Goal: Transaction & Acquisition: Purchase product/service

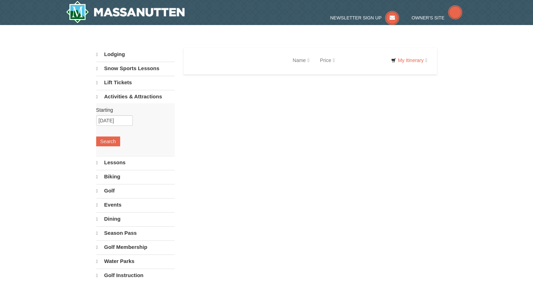
select select "10"
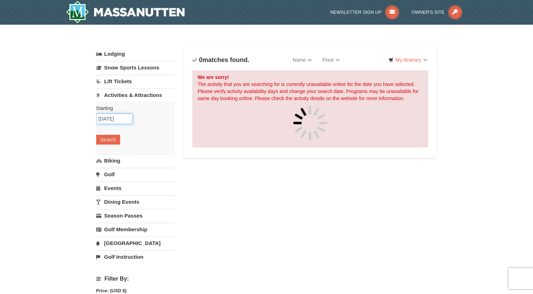
click at [122, 119] on input "[DATE]" at bounding box center [114, 118] width 37 height 11
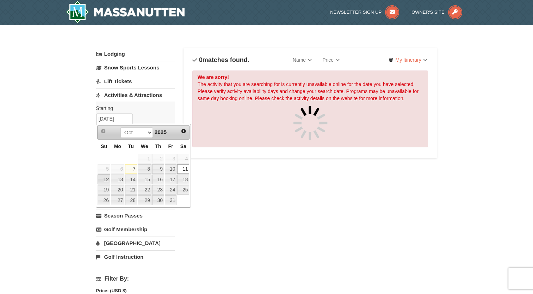
click at [102, 179] on link "12" at bounding box center [104, 179] width 12 height 10
type input "[DATE]"
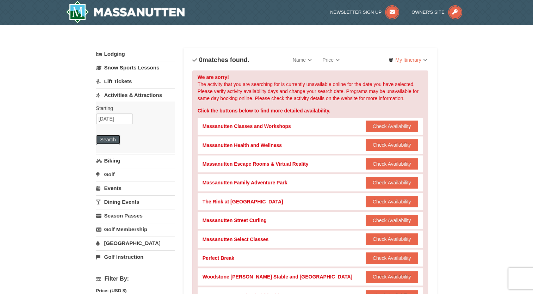
drag, startPoint x: 105, startPoint y: 138, endPoint x: 278, endPoint y: 179, distance: 177.6
click at [278, 179] on div "Lodging Arrival Please format dates MM/DD/YYYY 10/11/2025 Departure Please form…" at bounding box center [266, 282] width 341 height 469
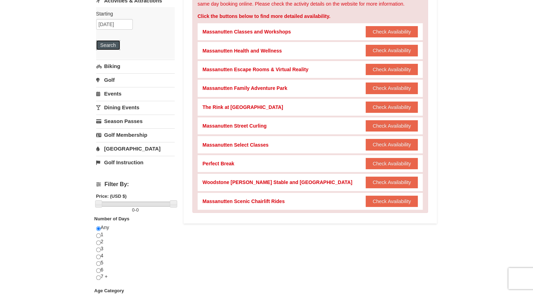
scroll to position [106, 0]
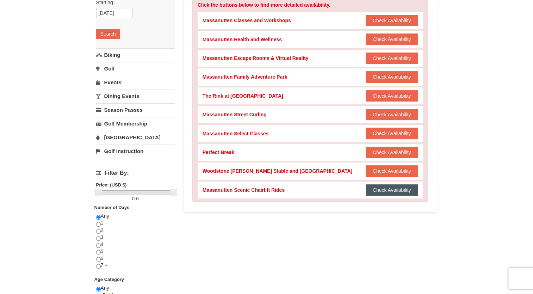
click at [409, 191] on button "Check Availability" at bounding box center [392, 189] width 53 height 11
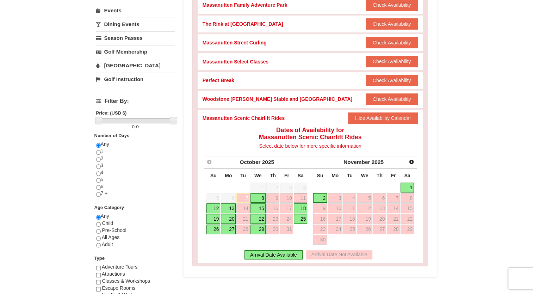
scroll to position [211, 0]
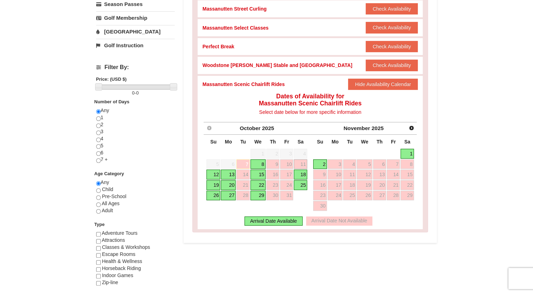
click at [212, 174] on link "12" at bounding box center [214, 175] width 14 height 10
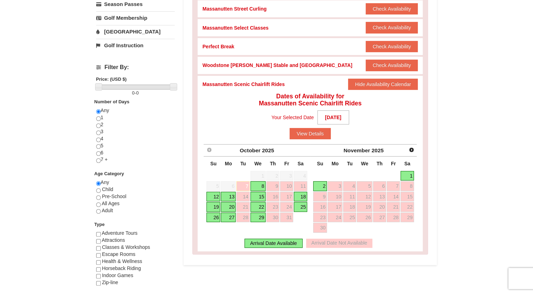
click at [213, 197] on link "12" at bounding box center [214, 197] width 14 height 10
click at [317, 133] on button "View Details" at bounding box center [310, 133] width 41 height 11
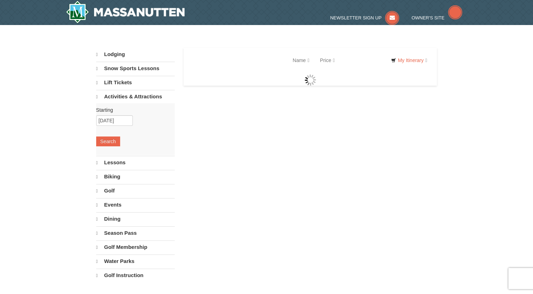
select select "10"
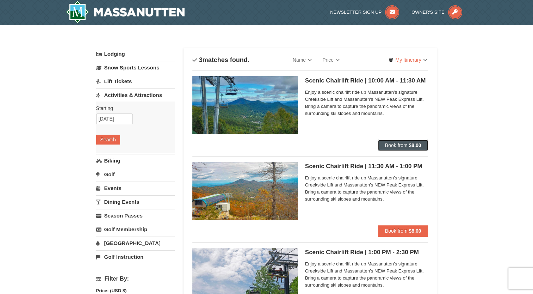
click at [386, 144] on span "Book from" at bounding box center [396, 145] width 23 height 6
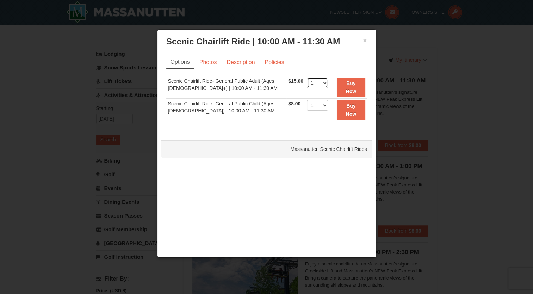
click at [321, 84] on select "1 2 3 4 5 6 7 8 9 10 11 12 13 14 15 16 17 18 19 20 21 22" at bounding box center [317, 83] width 21 height 11
select select "4"
click at [307, 78] on select "1 2 3 4 5 6 7 8 9 10 11 12 13 14 15 16 17 18 19 20 21 22" at bounding box center [317, 83] width 21 height 11
click at [321, 105] on select "1 2 3 4 5 6 7 8 9 10 11 12 13 14 15 16 17 18 19 20 21 22" at bounding box center [317, 105] width 21 height 11
click at [307, 100] on select "1 2 3 4 5 6 7 8 9 10 11 12 13 14 15 16 17 18 19 20 21 22" at bounding box center [317, 105] width 21 height 11
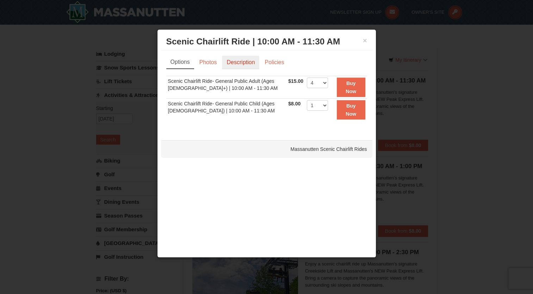
click at [232, 60] on link "Description" at bounding box center [240, 62] width 37 height 13
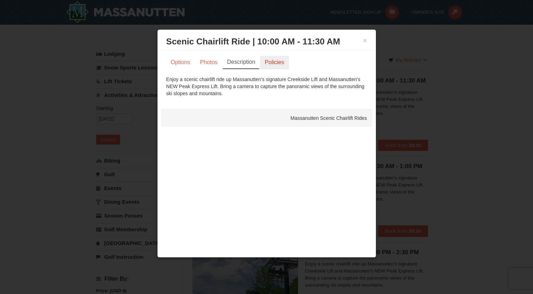
click at [269, 62] on link "Policies" at bounding box center [274, 62] width 29 height 13
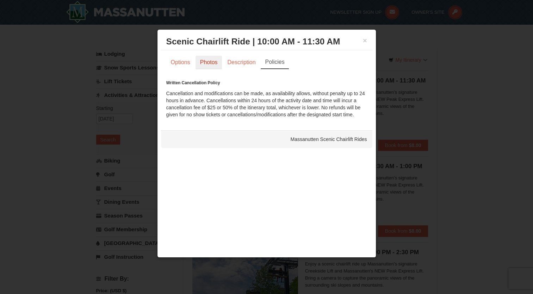
click at [205, 61] on link "Photos" at bounding box center [209, 62] width 27 height 13
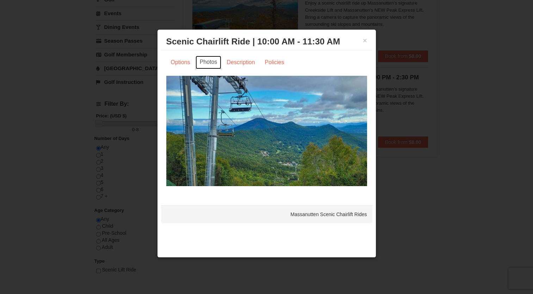
scroll to position [176, 0]
click at [176, 62] on link "Options" at bounding box center [180, 62] width 29 height 13
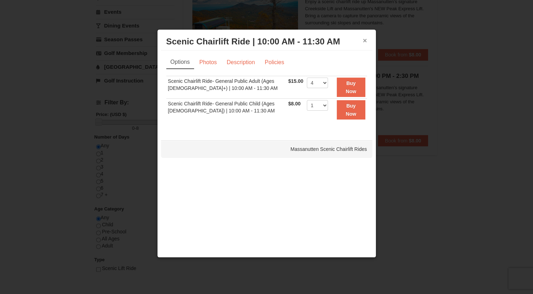
click at [365, 40] on button "×" at bounding box center [365, 40] width 4 height 7
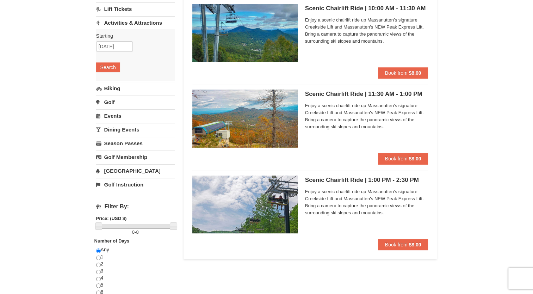
scroll to position [0, 0]
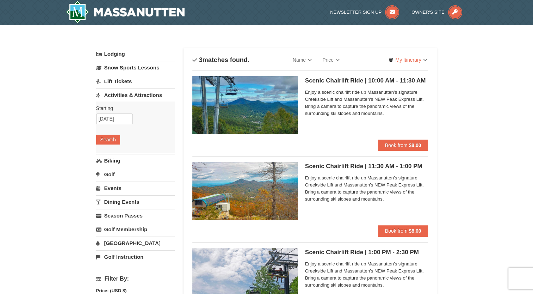
click at [344, 81] on h5 "Scenic Chairlift Ride | 10:00 AM - 11:30 AM Massanutten Scenic Chairlift Rides" at bounding box center [366, 80] width 123 height 7
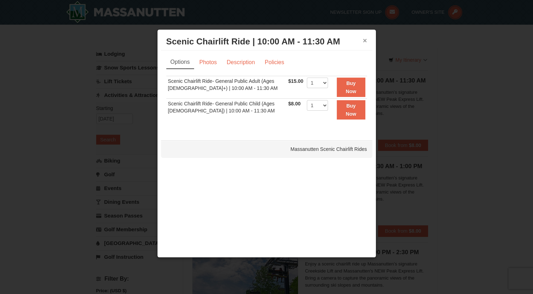
click at [366, 39] on button "×" at bounding box center [365, 40] width 4 height 7
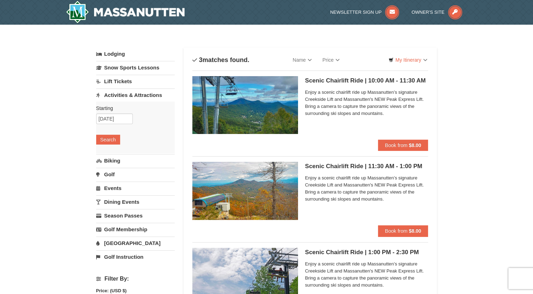
click at [288, 89] on img at bounding box center [245, 105] width 106 height 58
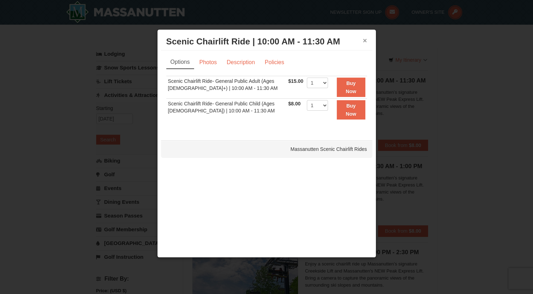
click at [365, 41] on button "×" at bounding box center [365, 40] width 4 height 7
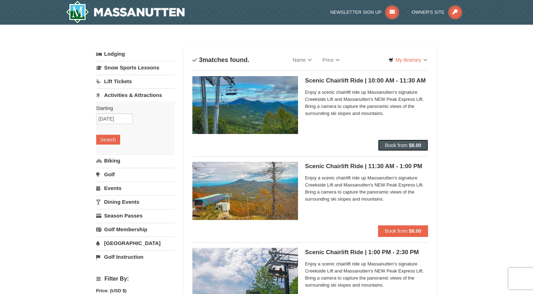
click at [394, 146] on span "Book from" at bounding box center [396, 145] width 23 height 6
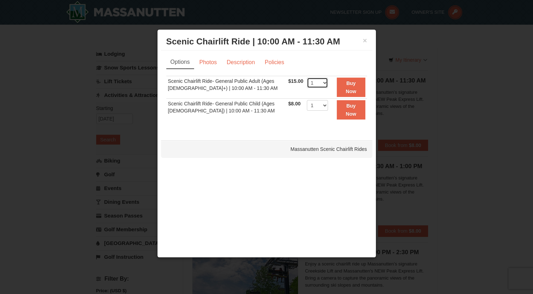
click at [321, 84] on select "1 2 3 4 5 6 7 8 9 10 11 12 13 14 15 16 17 18 19 20 21 22" at bounding box center [317, 83] width 21 height 11
select select "4"
click at [307, 78] on select "1 2 3 4 5 6 7 8 9 10 11 12 13 14 15 16 17 18 19 20 21 22" at bounding box center [317, 83] width 21 height 11
click at [353, 88] on strong "Buy Now" at bounding box center [351, 86] width 11 height 13
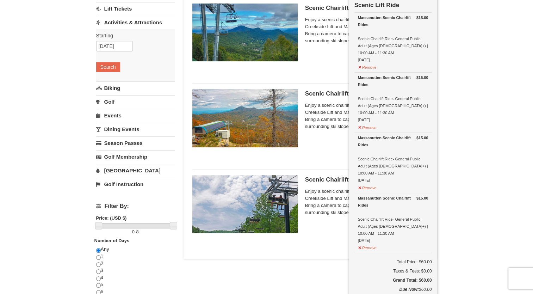
scroll to position [37, 0]
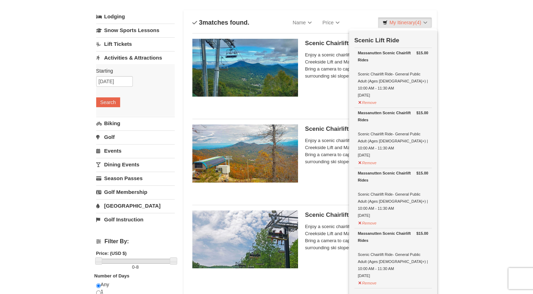
click at [330, 99] on div "Scenic Chairlift Ride | 10:00 AM - 11:30 AM Massanutten Scenic Chairlift Rides …" at bounding box center [366, 70] width 123 height 63
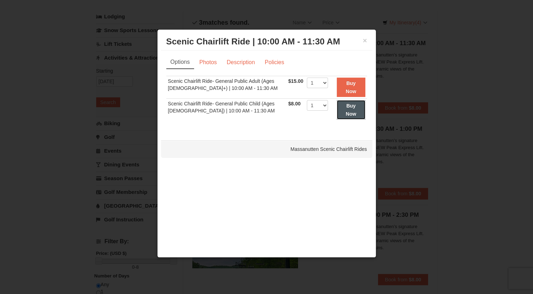
click at [348, 113] on strong "Buy Now" at bounding box center [351, 109] width 11 height 13
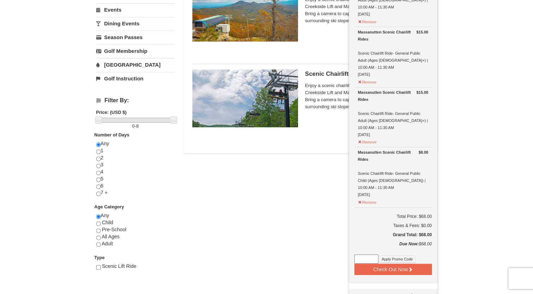
scroll to position [214, 0]
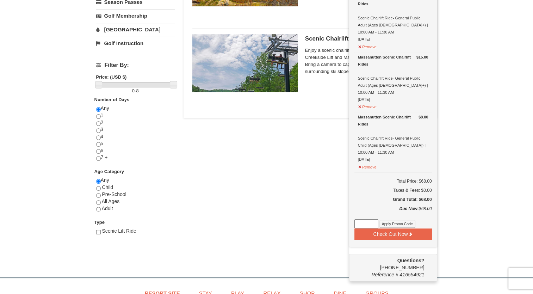
click at [301, 171] on div "Lodging Arrival Please format dates MM/DD/YYYY Please format dates MM/DD/YYYY 1…" at bounding box center [266, 44] width 341 height 420
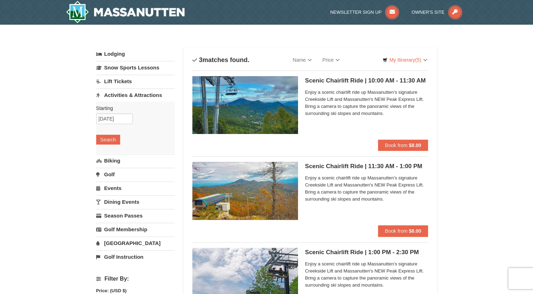
scroll to position [0, 0]
click at [405, 61] on link "My Itinerary (5)" at bounding box center [405, 60] width 54 height 11
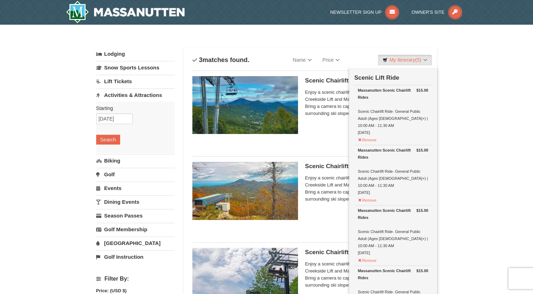
click at [123, 93] on link "Activities & Attractions" at bounding box center [135, 94] width 79 height 13
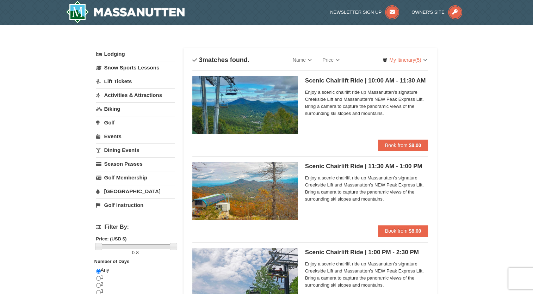
click at [122, 94] on link "Activities & Attractions" at bounding box center [135, 94] width 79 height 13
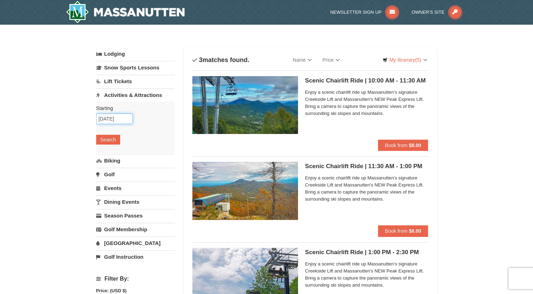
click at [117, 116] on input "[DATE]" at bounding box center [114, 118] width 37 height 11
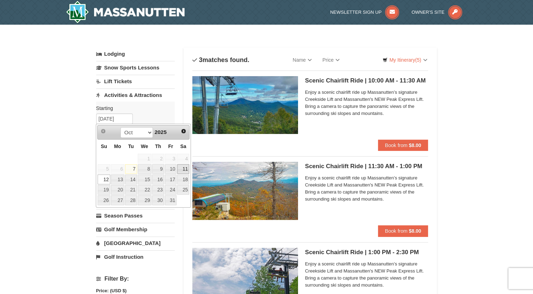
click at [183, 168] on link "11" at bounding box center [183, 169] width 12 height 10
type input "[DATE]"
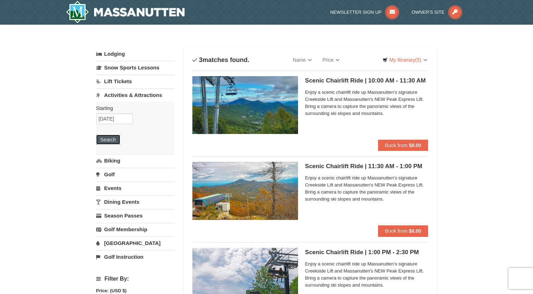
click at [106, 140] on button "Search" at bounding box center [108, 140] width 24 height 10
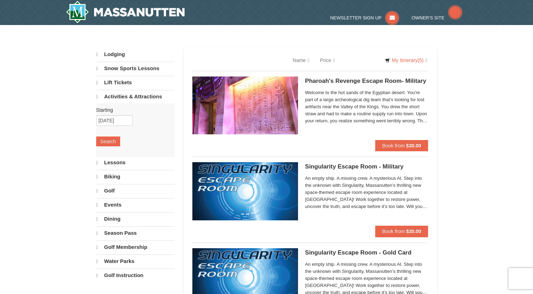
select select "10"
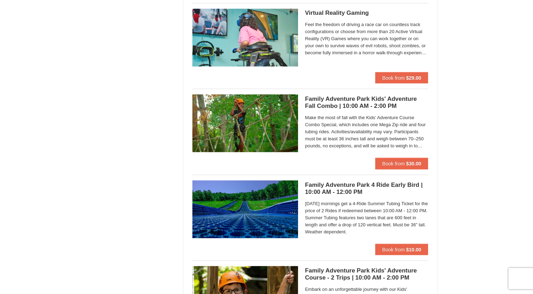
scroll to position [1304, 0]
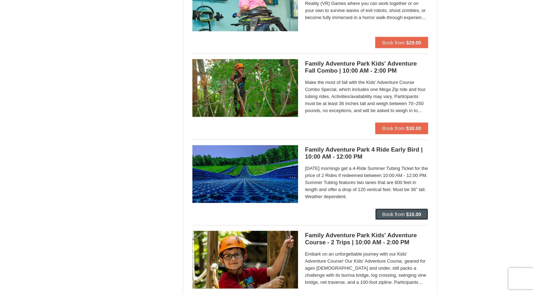
click at [393, 211] on span "Book from" at bounding box center [393, 214] width 23 height 6
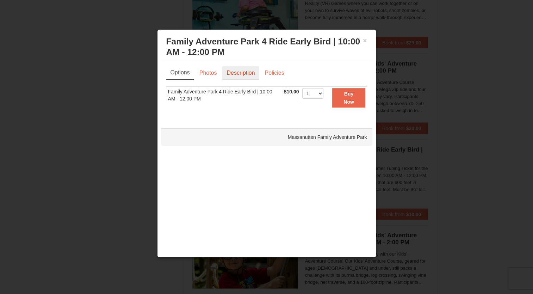
click at [240, 76] on link "Description" at bounding box center [240, 72] width 37 height 13
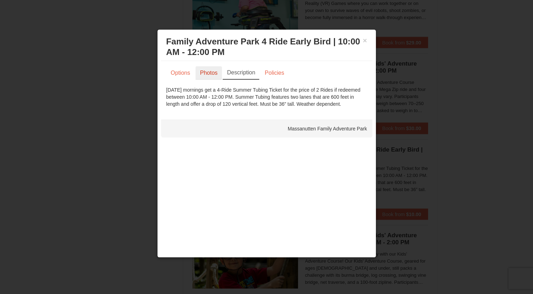
click at [211, 73] on link "Photos" at bounding box center [209, 72] width 27 height 13
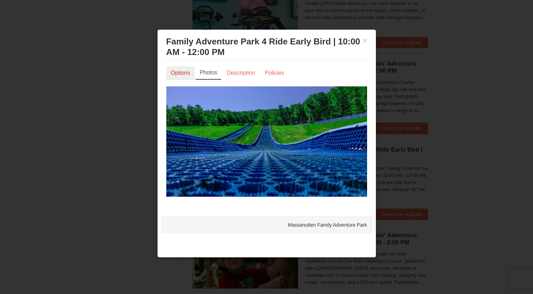
click at [174, 76] on link "Options" at bounding box center [180, 72] width 29 height 13
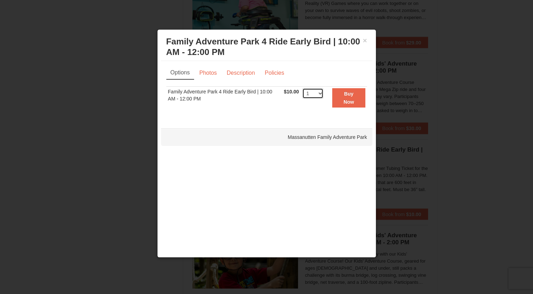
click at [320, 94] on select "1 2 3 4 5 6 7 8 9 10 11 12 13 14 15 16 17 18 19 20 21 22 23 24 25 26 27 28 29 3…" at bounding box center [312, 93] width 21 height 11
click at [245, 71] on link "Description" at bounding box center [240, 72] width 37 height 13
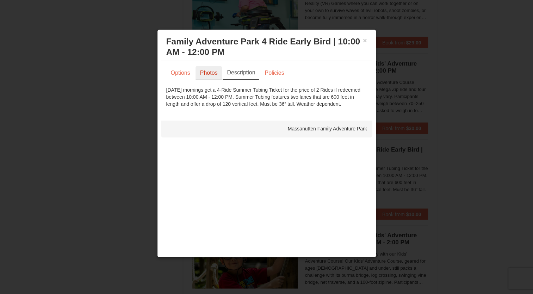
click at [214, 73] on link "Photos" at bounding box center [209, 72] width 27 height 13
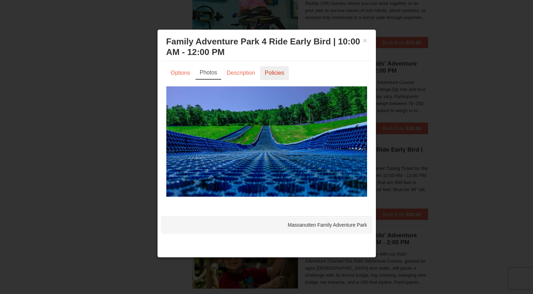
click at [269, 75] on link "Policies" at bounding box center [274, 72] width 29 height 13
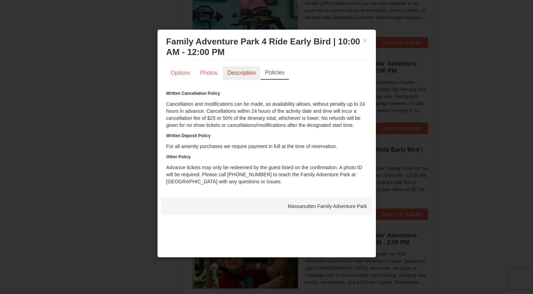
click at [226, 76] on link "Description" at bounding box center [241, 72] width 37 height 13
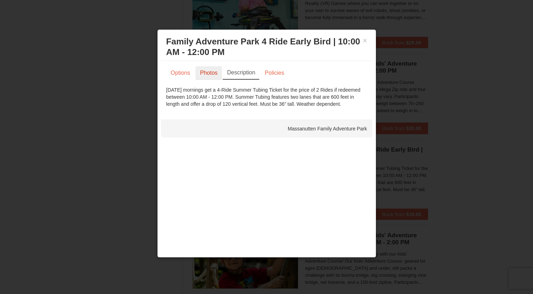
click at [215, 75] on link "Photos" at bounding box center [209, 72] width 27 height 13
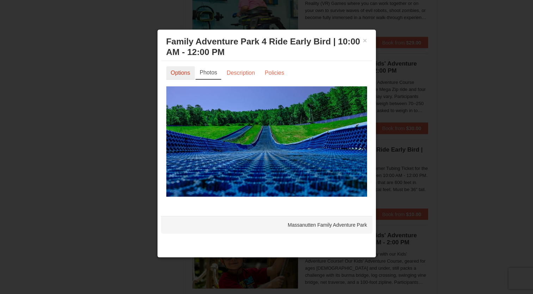
click at [183, 75] on link "Options" at bounding box center [180, 72] width 29 height 13
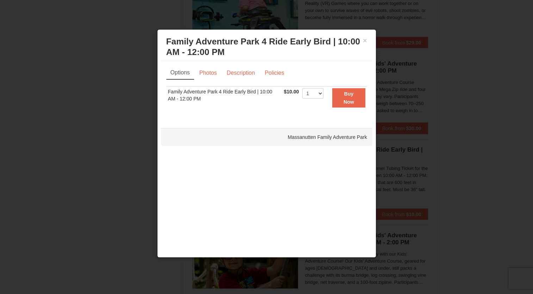
click at [445, 77] on div at bounding box center [266, 147] width 533 height 294
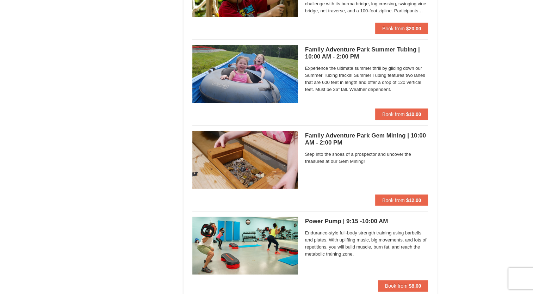
scroll to position [1586, 0]
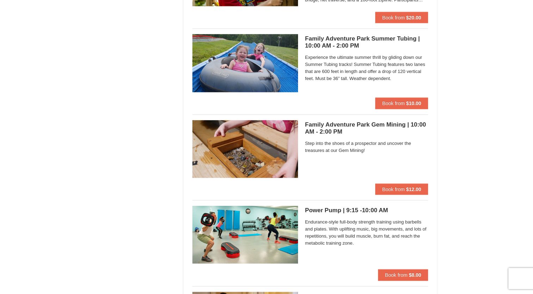
click at [348, 67] on span "Experience the ultimate summer thrill by gliding down our Summer Tubing tracks!…" at bounding box center [366, 68] width 123 height 28
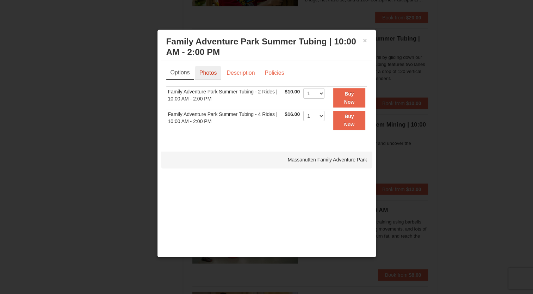
click at [208, 74] on link "Photos" at bounding box center [208, 72] width 27 height 13
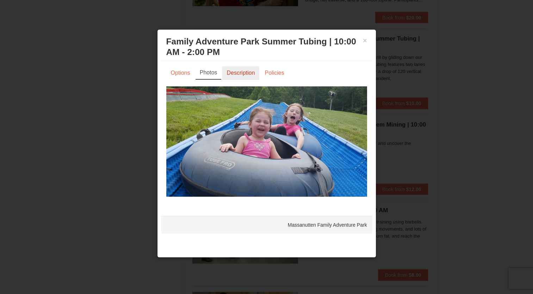
click at [227, 74] on link "Description" at bounding box center [240, 72] width 37 height 13
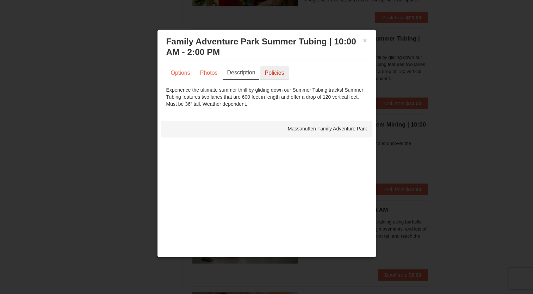
click at [275, 74] on link "Policies" at bounding box center [274, 72] width 29 height 13
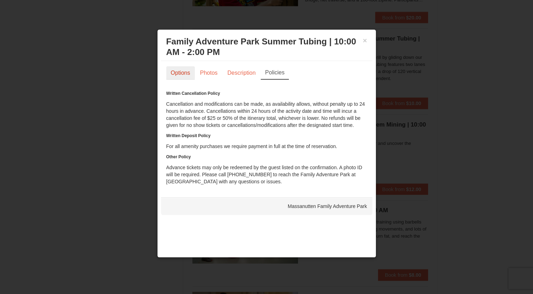
click at [188, 76] on link "Options" at bounding box center [180, 72] width 29 height 13
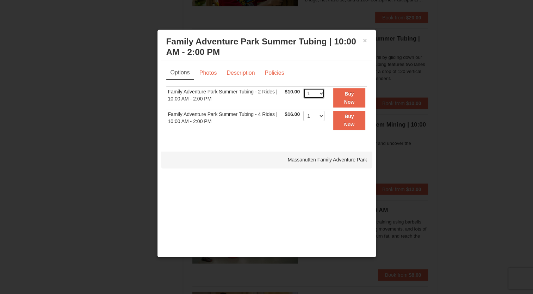
click at [322, 94] on select "1 2 3 4 5 6 7 8 9 10 11 12 13 14 15 16 17 18 19 20 21 22" at bounding box center [313, 93] width 21 height 11
click at [425, 99] on div at bounding box center [266, 147] width 533 height 294
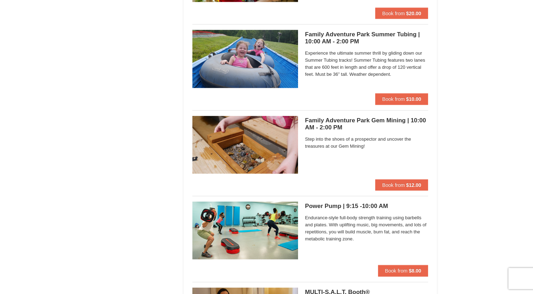
scroll to position [1555, 0]
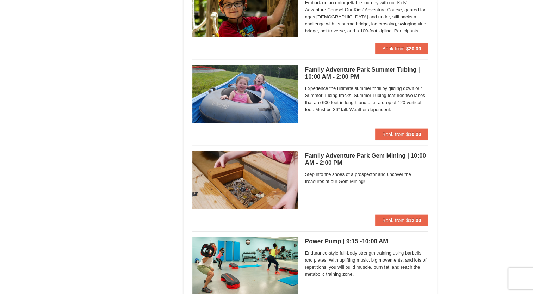
click at [350, 71] on h5 "Family Adventure Park Summer Tubing | 10:00 AM - 2:00 PM Massanutten Family Adv…" at bounding box center [366, 73] width 123 height 14
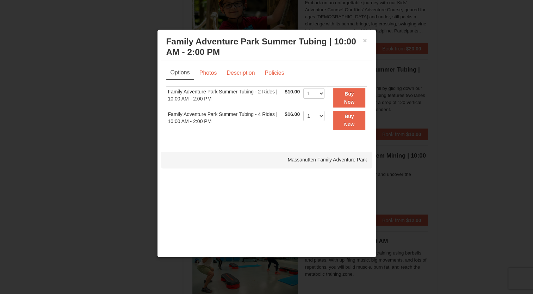
click at [476, 66] on div at bounding box center [266, 147] width 533 height 294
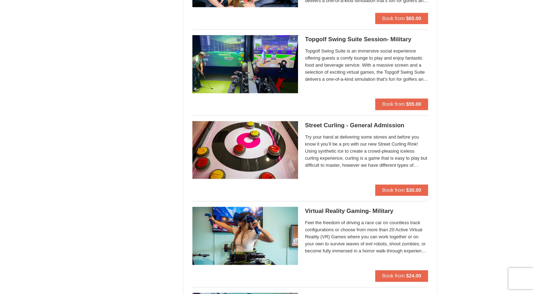
scroll to position [1057, 0]
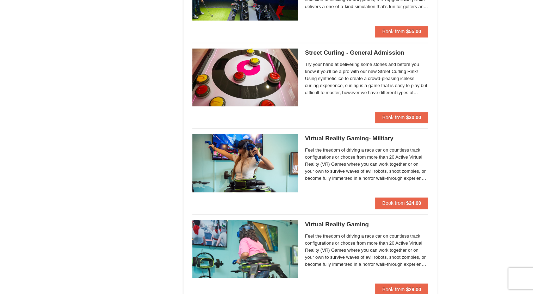
click at [359, 50] on h5 "Street Curling - General Admission Massanutten Street Curling" at bounding box center [366, 52] width 123 height 7
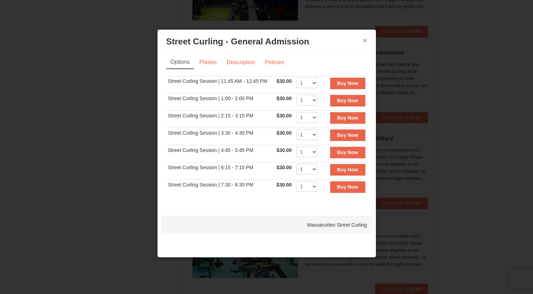
click at [365, 38] on button "×" at bounding box center [365, 40] width 4 height 7
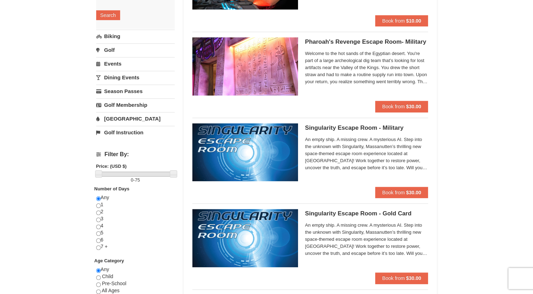
scroll to position [0, 0]
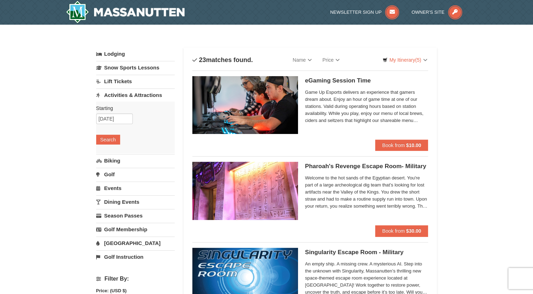
click at [127, 90] on link "Activities & Attractions" at bounding box center [135, 94] width 79 height 13
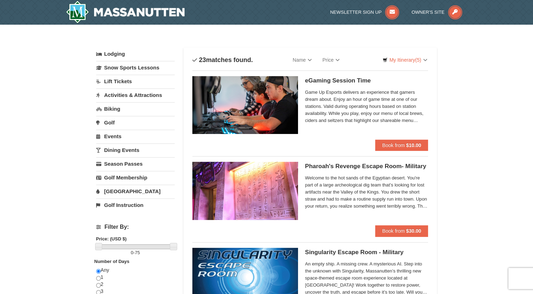
click at [128, 94] on link "Activities & Attractions" at bounding box center [135, 94] width 79 height 13
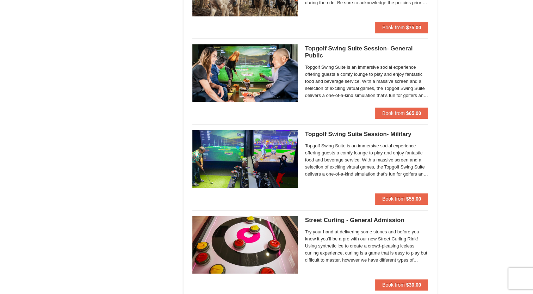
scroll to position [881, 0]
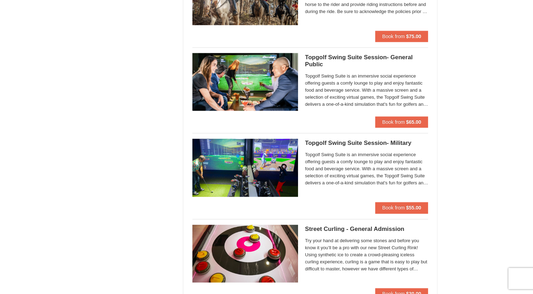
click at [340, 54] on h5 "Topgolf Swing Suite Session- General Public Perfect Break" at bounding box center [366, 61] width 123 height 14
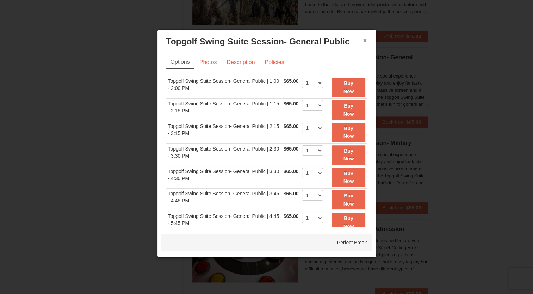
click at [364, 39] on button "×" at bounding box center [365, 40] width 4 height 7
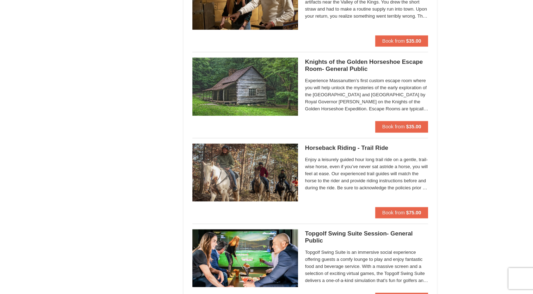
scroll to position [599, 0]
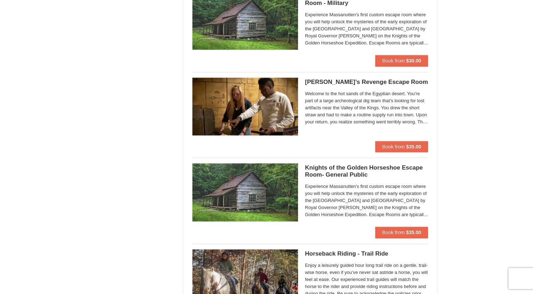
click at [361, 168] on h5 "Knights of the Golden Horseshoe Escape Room- General Public Massanutten Escape …" at bounding box center [366, 171] width 123 height 14
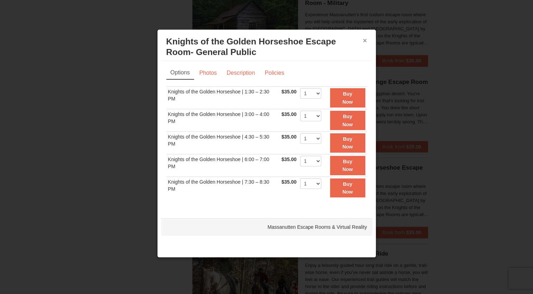
click at [363, 40] on button "×" at bounding box center [365, 40] width 4 height 7
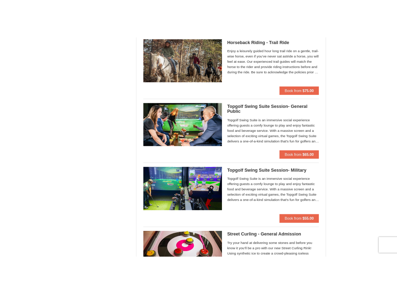
scroll to position [881, 0]
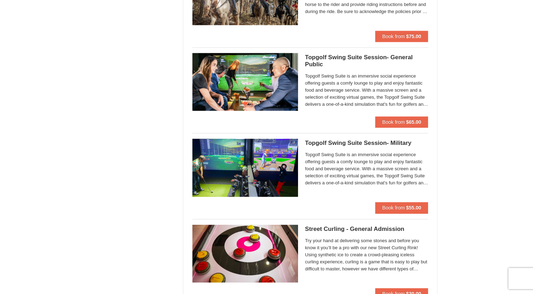
click at [364, 54] on h5 "Topgolf Swing Suite Session- General Public Perfect Break" at bounding box center [366, 61] width 123 height 14
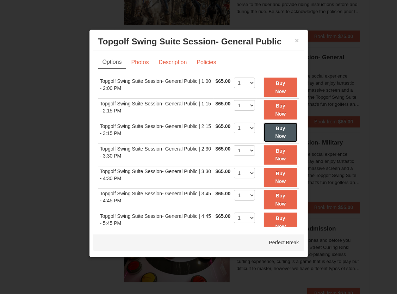
click at [279, 130] on strong "Buy Now" at bounding box center [281, 131] width 11 height 13
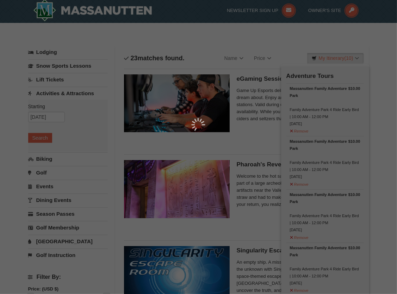
scroll to position [2, 0]
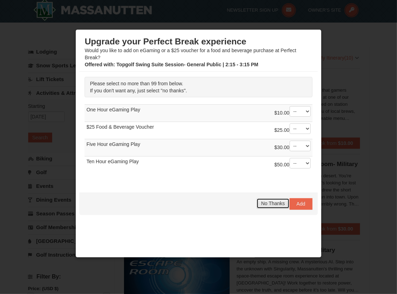
click at [262, 203] on span "No Thanks" at bounding box center [273, 204] width 24 height 6
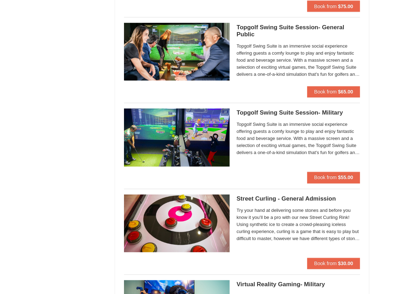
scroll to position [830, 0]
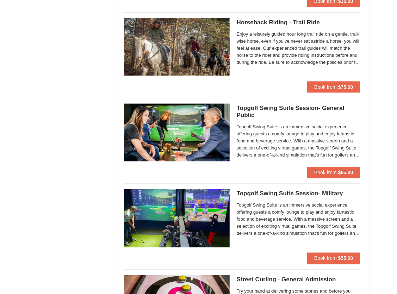
click at [278, 107] on h5 "Topgolf Swing Suite Session- General Public Perfect Break" at bounding box center [299, 112] width 124 height 14
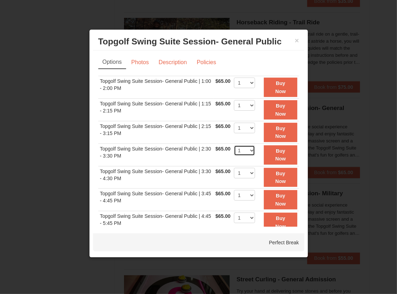
click at [248, 149] on select "1" at bounding box center [244, 150] width 21 height 11
click at [246, 127] on select "1" at bounding box center [244, 128] width 21 height 11
click at [279, 133] on strong "Buy Now" at bounding box center [281, 131] width 11 height 13
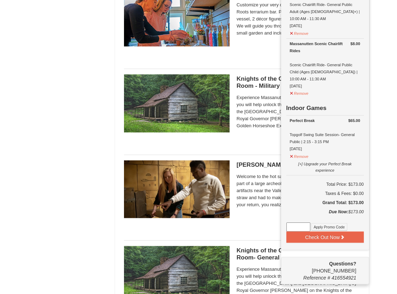
scroll to position [529, 0]
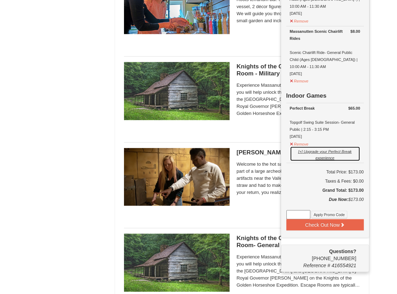
click at [311, 146] on button "[+] Upgrade your Perfect Break experience" at bounding box center [325, 153] width 70 height 15
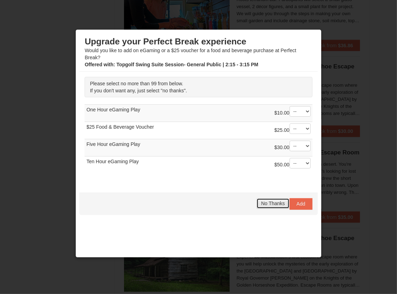
click at [266, 203] on span "No Thanks" at bounding box center [273, 204] width 24 height 6
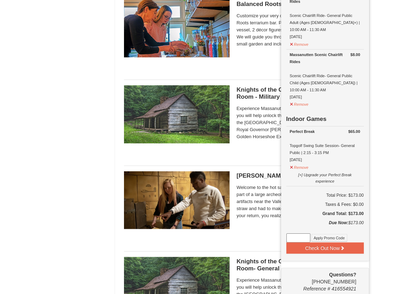
scroll to position [493, 0]
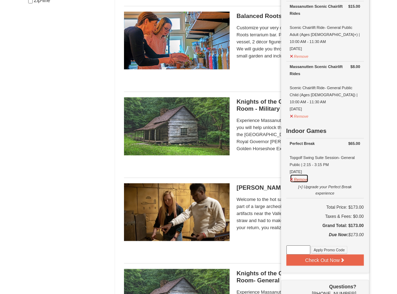
click at [300, 174] on button "Remove" at bounding box center [299, 178] width 19 height 9
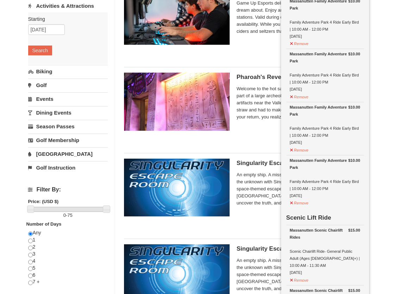
scroll to position [0, 0]
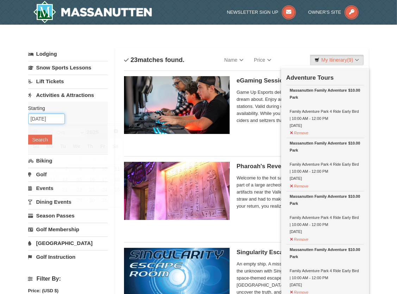
click at [53, 118] on input "[DATE]" at bounding box center [46, 118] width 37 height 11
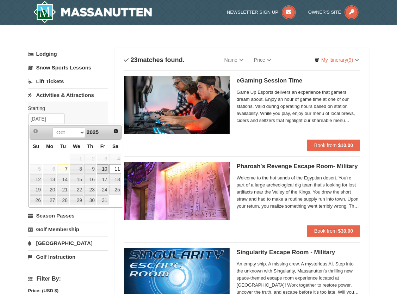
click at [104, 168] on link "10" at bounding box center [103, 169] width 12 height 10
type input "[DATE]"
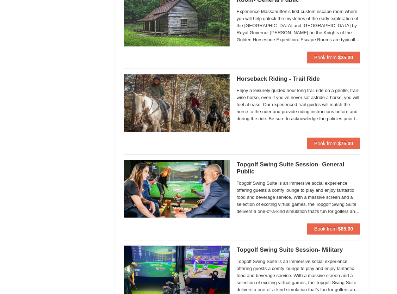
scroll to position [846, 0]
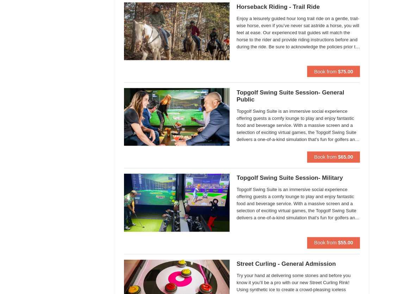
click at [287, 92] on h5 "Topgolf Swing Suite Session- General Public Perfect Break" at bounding box center [299, 96] width 124 height 14
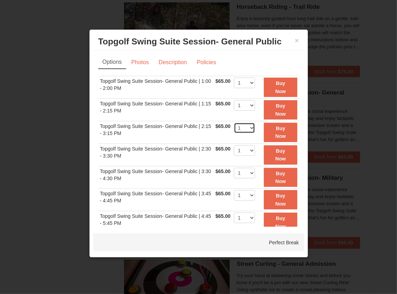
click at [247, 127] on select "1" at bounding box center [244, 128] width 21 height 11
click at [234, 123] on select "1" at bounding box center [244, 128] width 21 height 11
click at [276, 130] on strong "Buy Now" at bounding box center [281, 131] width 11 height 13
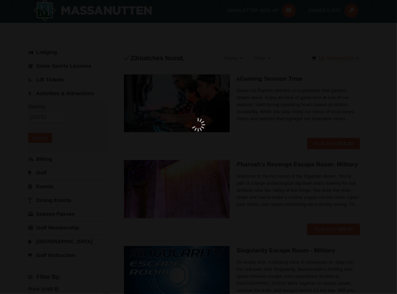
scroll to position [2, 0]
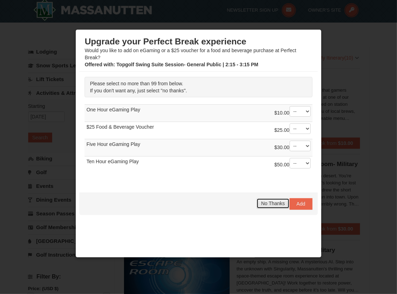
click at [264, 202] on span "No Thanks" at bounding box center [273, 204] width 24 height 6
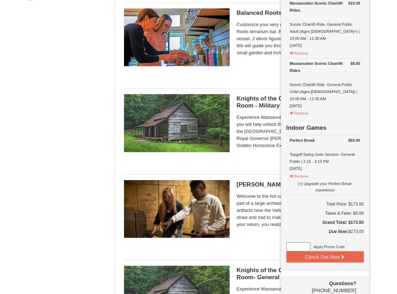
scroll to position [529, 0]
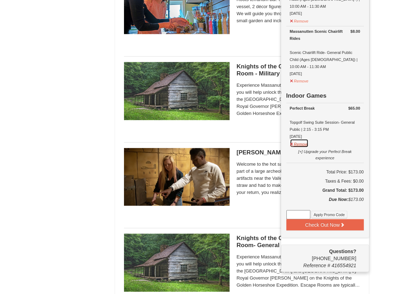
click at [299, 139] on button "Remove" at bounding box center [299, 143] width 19 height 9
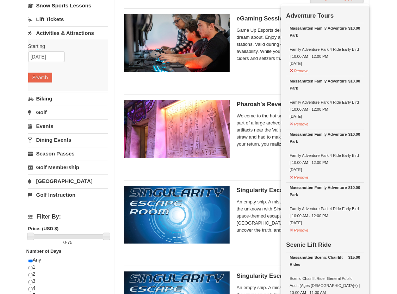
scroll to position [35, 0]
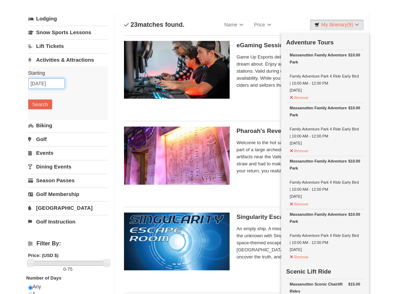
click at [58, 85] on input "[DATE]" at bounding box center [46, 83] width 37 height 11
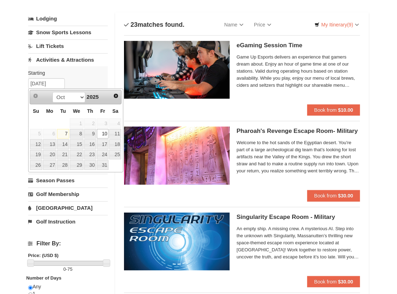
click at [104, 135] on link "10" at bounding box center [103, 134] width 12 height 10
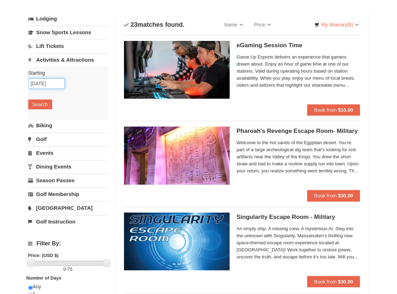
click at [56, 79] on input "[DATE]" at bounding box center [46, 83] width 37 height 11
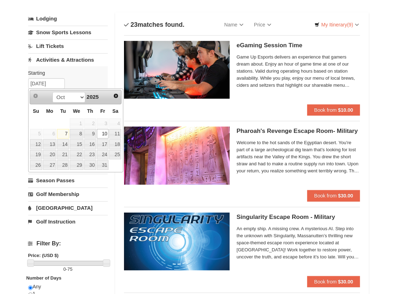
click at [105, 135] on link "10" at bounding box center [103, 134] width 12 height 10
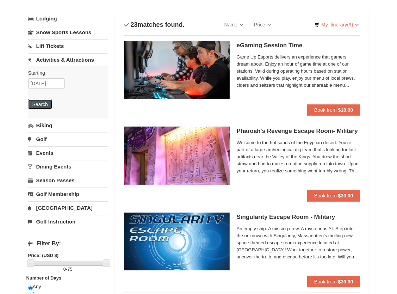
click at [45, 105] on button "Search" at bounding box center [40, 104] width 24 height 10
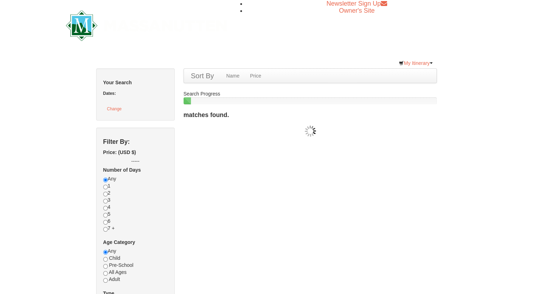
checkbox input "true"
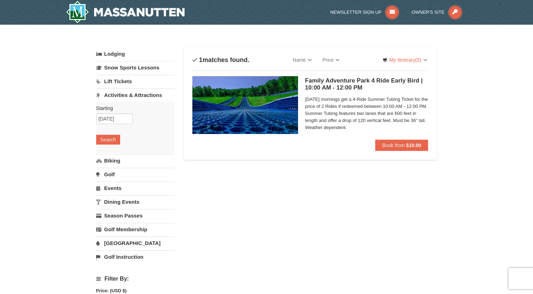
click at [19, 98] on div "× Categories List Filter My Itinerary (5) Check Out Now Scenic Lift Ride $15.00…" at bounding box center [266, 279] width 533 height 508
click at [404, 146] on span "Book from" at bounding box center [393, 145] width 23 height 6
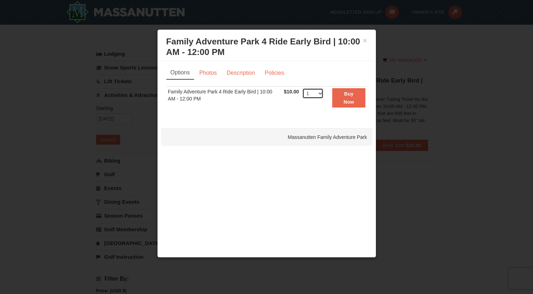
click at [318, 93] on select "1 2 3 4 5 6 7 8 9 10 11 12 13 14 15 16 17 18 19 20 21 22 23 24 25 26 27 28 29 3…" at bounding box center [312, 93] width 21 height 11
click at [248, 106] on td "Family Adventure Park 4 Ride Early Bird | 10:00 AM - 12:00 PM" at bounding box center [224, 98] width 116 height 22
click at [320, 94] on select "1 2 3 4 5 6 7 8 9 10 11 12 13 14 15 16 17 18 19 20 21 22 23 24 25 26 27 28 29 3…" at bounding box center [312, 93] width 21 height 11
select select "4"
click at [302, 88] on select "1 2 3 4 5 6 7 8 9 10 11 12 13 14 15 16 17 18 19 20 21 22 23 24 25 26 27 28 29 3…" at bounding box center [312, 93] width 21 height 11
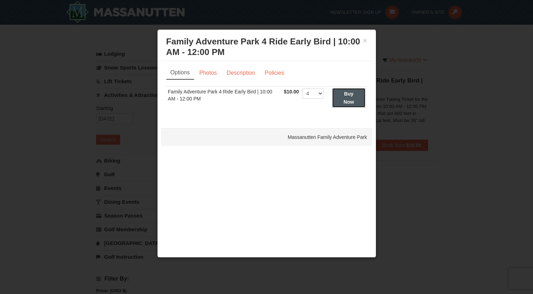
click at [348, 98] on button "Buy Now" at bounding box center [348, 97] width 33 height 19
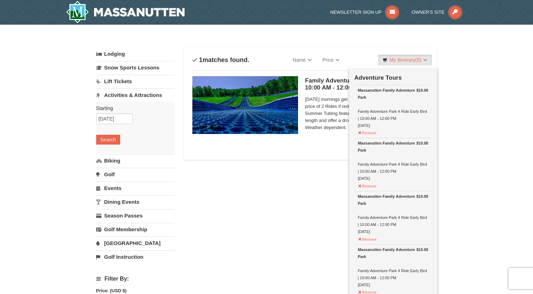
click at [140, 97] on link "Activities & Attractions" at bounding box center [135, 94] width 79 height 13
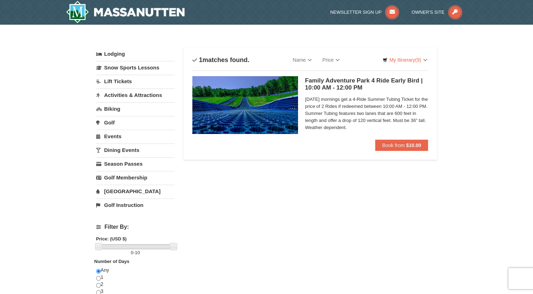
click at [131, 96] on link "Activities & Attractions" at bounding box center [135, 94] width 79 height 13
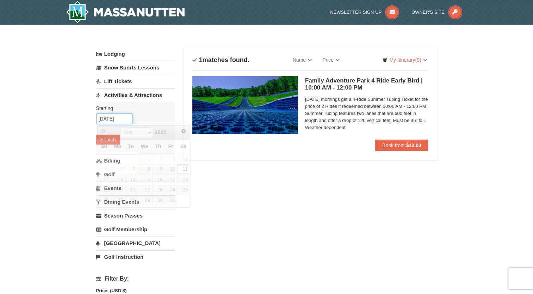
click at [115, 119] on input "[DATE]" at bounding box center [114, 118] width 37 height 11
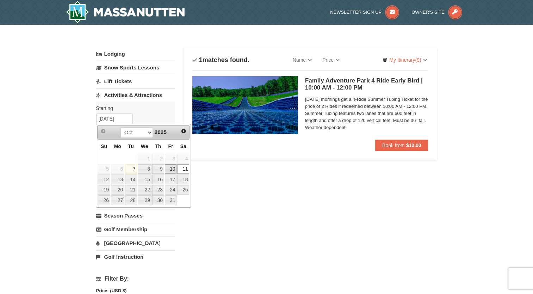
click at [171, 171] on link "10" at bounding box center [171, 169] width 12 height 10
type input "[DATE]"
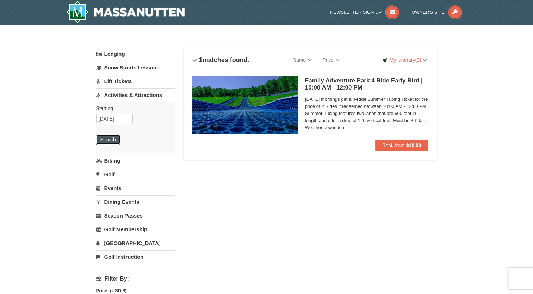
click at [113, 138] on button "Search" at bounding box center [108, 140] width 24 height 10
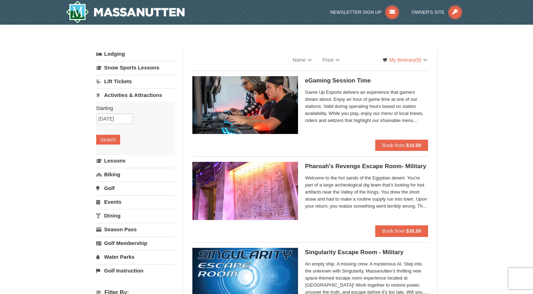
select select "10"
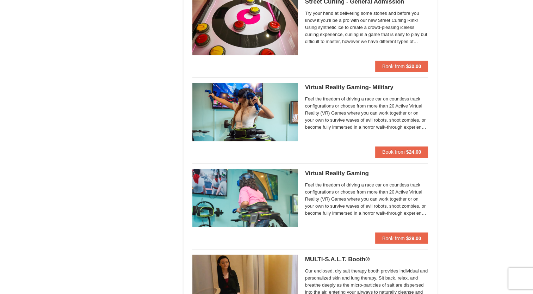
scroll to position [1093, 0]
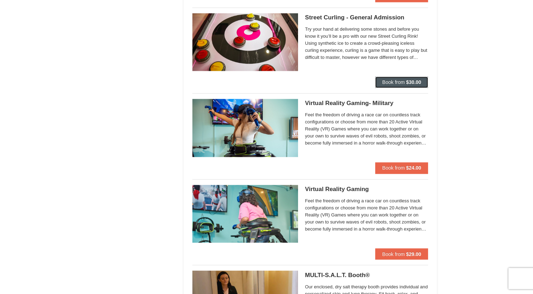
click at [382, 84] on button "Book from $30.00" at bounding box center [401, 81] width 53 height 11
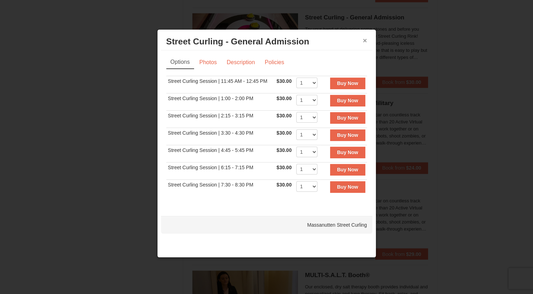
click at [365, 43] on button "×" at bounding box center [365, 40] width 4 height 7
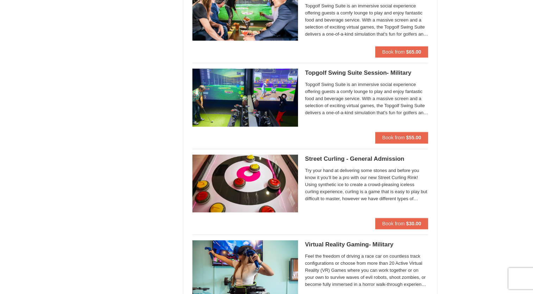
scroll to position [952, 0]
click at [344, 94] on span "Topgolf Swing Suite is an immersive social experience offering guests a comfy l…" at bounding box center [366, 98] width 123 height 35
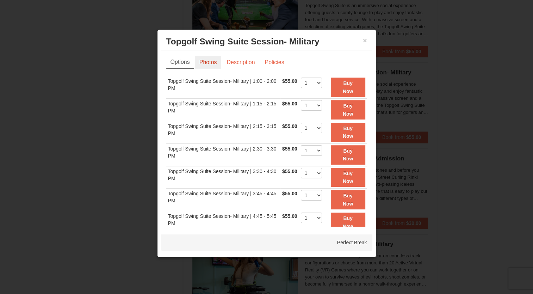
click at [213, 60] on link "Photos" at bounding box center [208, 62] width 27 height 13
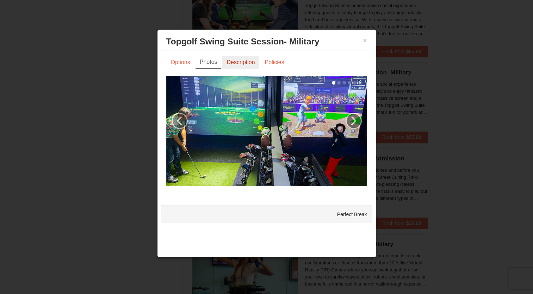
click at [239, 61] on link "Description" at bounding box center [240, 62] width 37 height 13
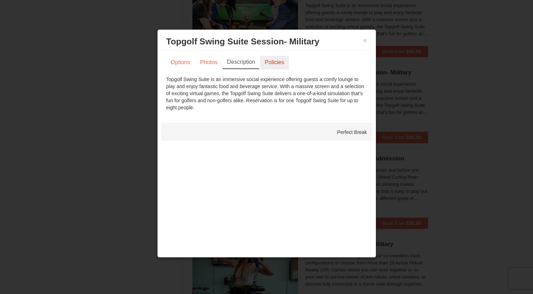
click at [283, 65] on link "Policies" at bounding box center [274, 62] width 29 height 13
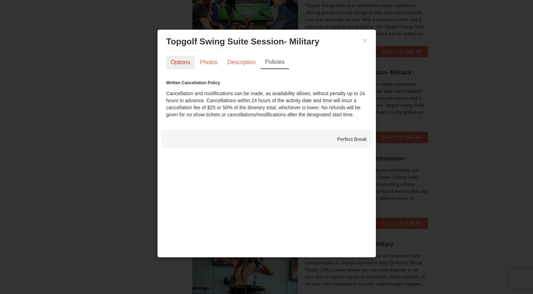
click at [182, 61] on link "Options" at bounding box center [180, 62] width 29 height 13
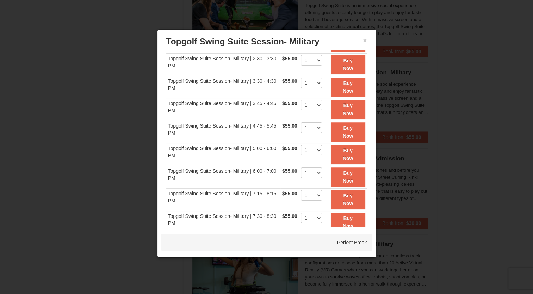
scroll to position [108, 0]
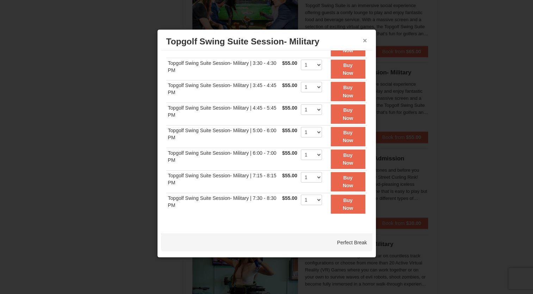
click at [363, 39] on button "×" at bounding box center [365, 40] width 4 height 7
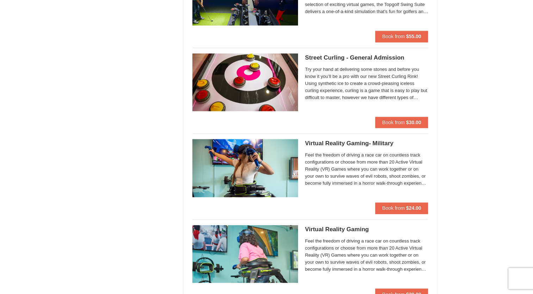
scroll to position [1022, 0]
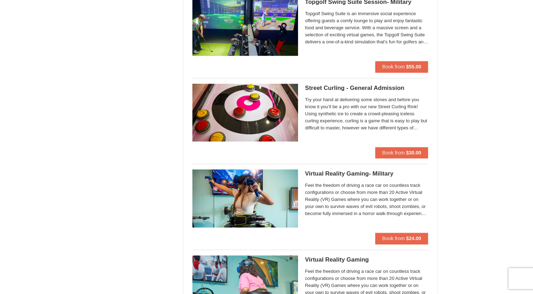
click at [334, 87] on h5 "Street Curling - General Admission Massanutten Street Curling" at bounding box center [366, 88] width 123 height 7
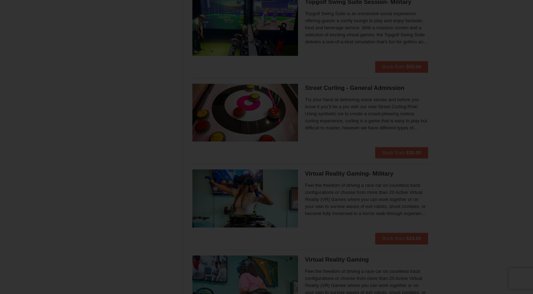
scroll to position [0, 0]
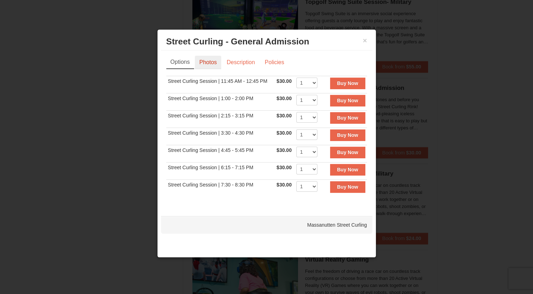
click at [215, 61] on link "Photos" at bounding box center [208, 62] width 27 height 13
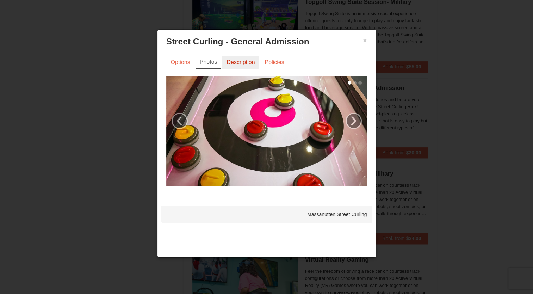
click at [232, 64] on link "Description" at bounding box center [240, 62] width 37 height 13
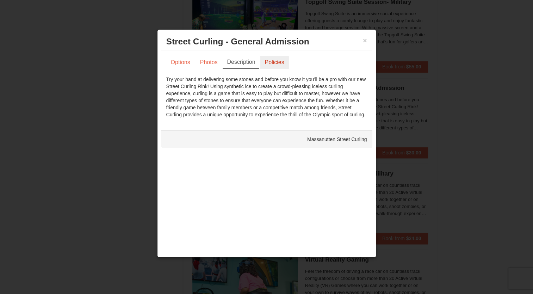
click at [278, 61] on link "Policies" at bounding box center [274, 62] width 29 height 13
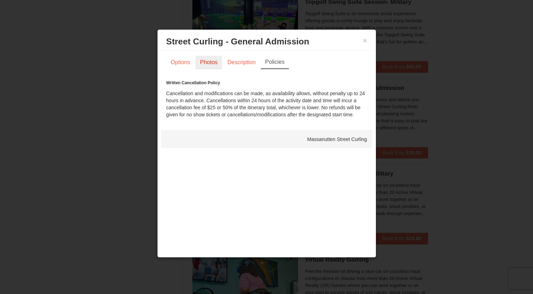
click at [206, 61] on link "Photos" at bounding box center [209, 62] width 27 height 13
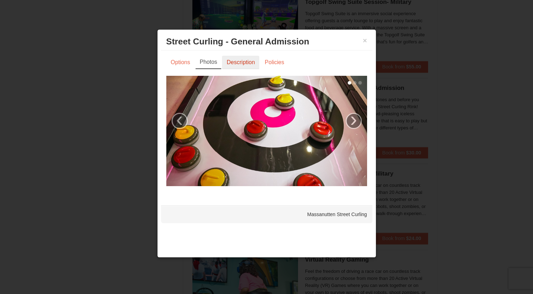
click at [238, 62] on link "Description" at bounding box center [240, 62] width 37 height 13
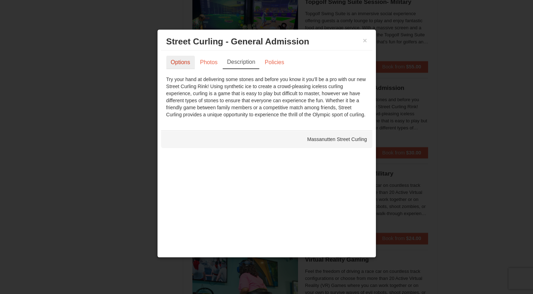
click at [183, 62] on link "Options" at bounding box center [180, 62] width 29 height 13
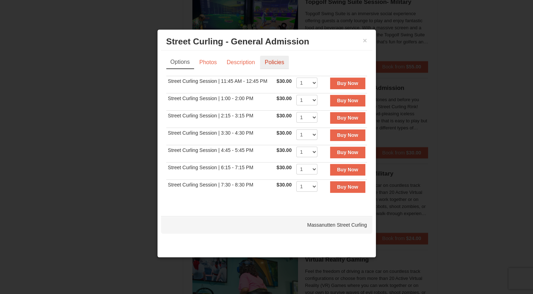
click at [279, 67] on link "Policies" at bounding box center [274, 62] width 29 height 13
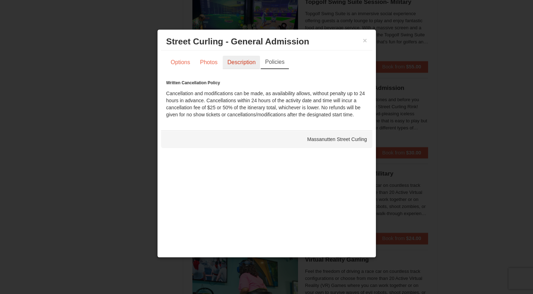
click at [236, 63] on link "Description" at bounding box center [241, 62] width 37 height 13
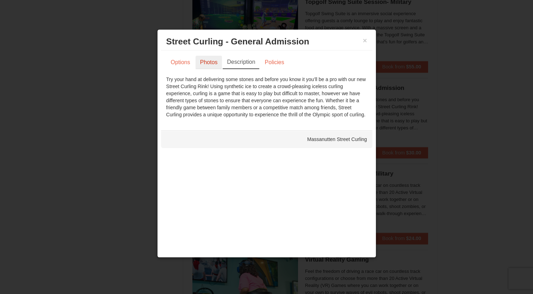
click at [210, 58] on link "Photos" at bounding box center [209, 62] width 27 height 13
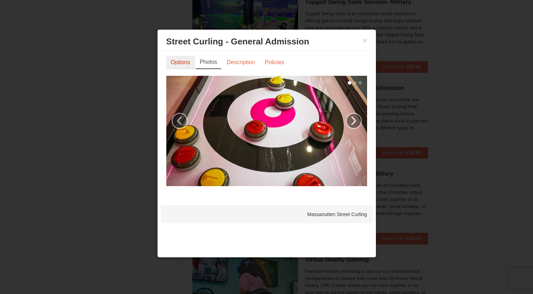
click at [179, 64] on link "Options" at bounding box center [180, 62] width 29 height 13
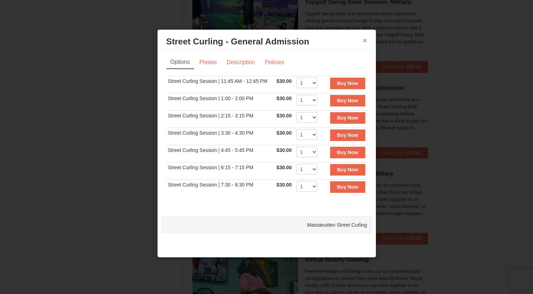
click at [363, 40] on button "×" at bounding box center [365, 40] width 4 height 7
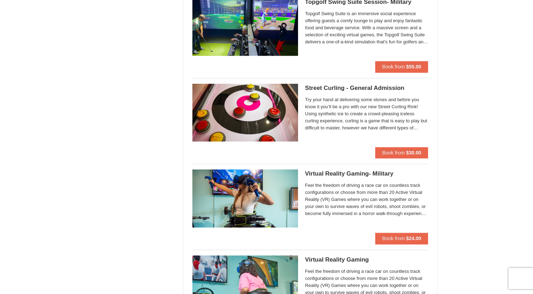
click at [377, 103] on span "Try your hand at delivering some stones and before you know it you’ll be a pro …" at bounding box center [366, 113] width 123 height 35
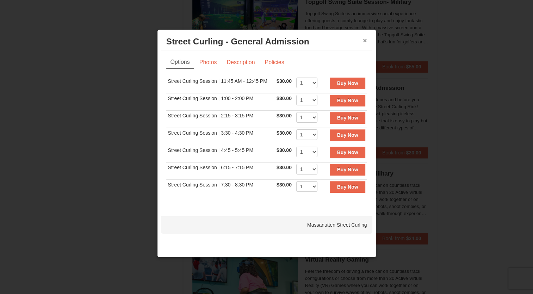
click at [365, 40] on button "×" at bounding box center [365, 40] width 4 height 7
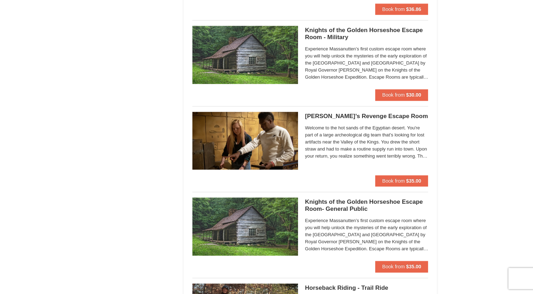
scroll to position [564, 0]
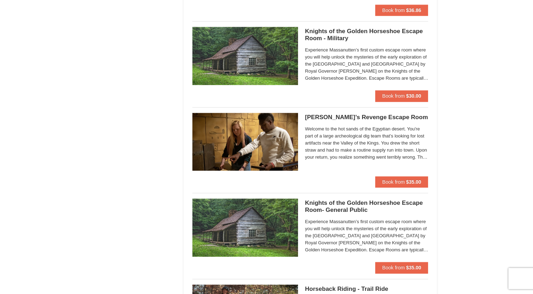
click at [358, 206] on h5 "Knights of the Golden Horseshoe Escape Room- General Public Massanutten Escape …" at bounding box center [366, 206] width 123 height 14
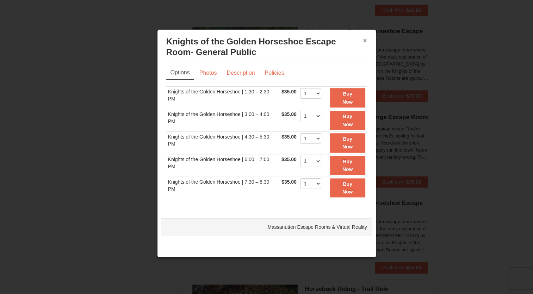
click at [364, 42] on button "×" at bounding box center [365, 40] width 4 height 7
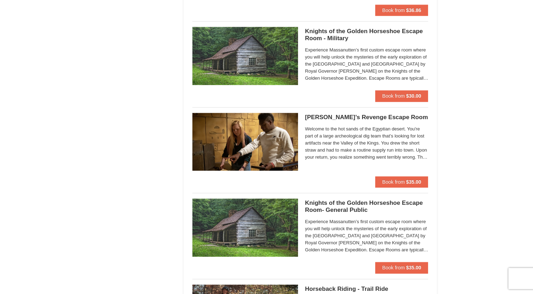
click at [259, 218] on img at bounding box center [245, 227] width 106 height 58
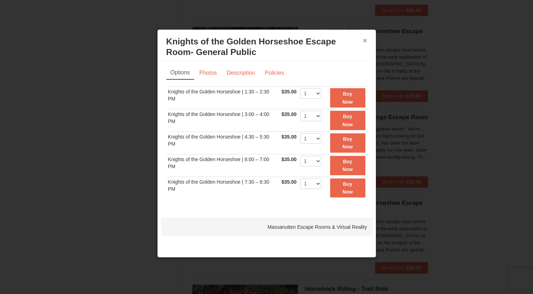
click at [367, 39] on button "×" at bounding box center [365, 40] width 4 height 7
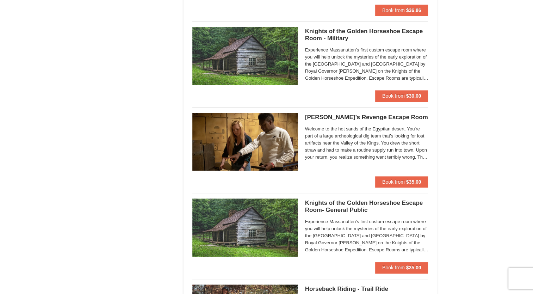
click at [334, 203] on h5 "Knights of the Golden Horseshoe Escape Room- General Public Massanutten Escape …" at bounding box center [366, 206] width 123 height 14
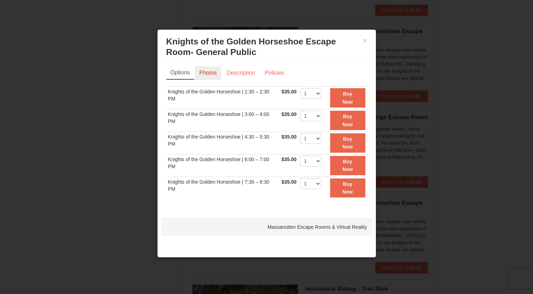
click at [213, 72] on link "Photos" at bounding box center [208, 72] width 27 height 13
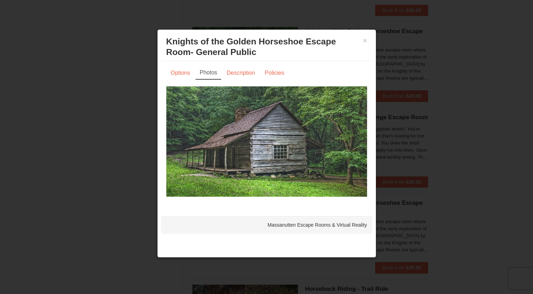
click at [336, 158] on img at bounding box center [266, 141] width 201 height 110
click at [237, 75] on link "Description" at bounding box center [240, 72] width 37 height 13
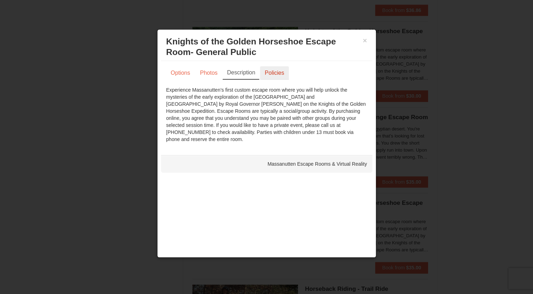
click at [287, 73] on link "Policies" at bounding box center [274, 72] width 29 height 13
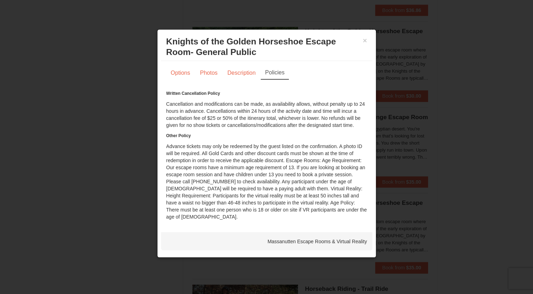
click at [344, 133] on h6 "Other Policy" at bounding box center [266, 135] width 201 height 7
click at [366, 41] on button "×" at bounding box center [365, 40] width 4 height 7
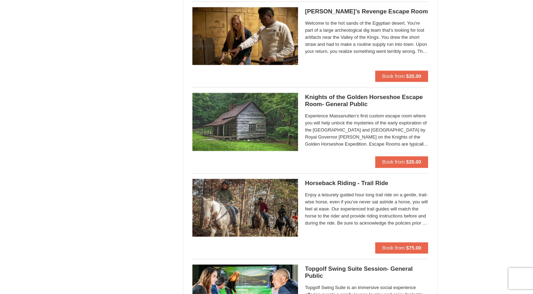
scroll to position [705, 0]
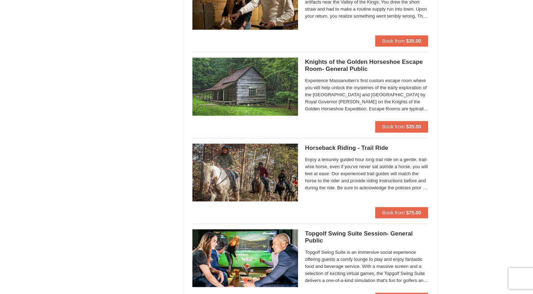
click at [330, 70] on h5 "Knights of the Golden Horseshoe Escape Room- General Public Massanutten Escape …" at bounding box center [366, 66] width 123 height 14
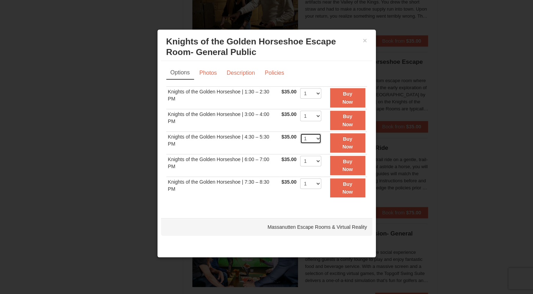
click at [316, 136] on select "1 2 3 4 5 6 7 8" at bounding box center [310, 138] width 21 height 11
select select "7"
click at [300, 133] on select "1 2 3 4 5 6 7 8" at bounding box center [310, 138] width 21 height 11
click at [365, 42] on button "×" at bounding box center [365, 40] width 4 height 7
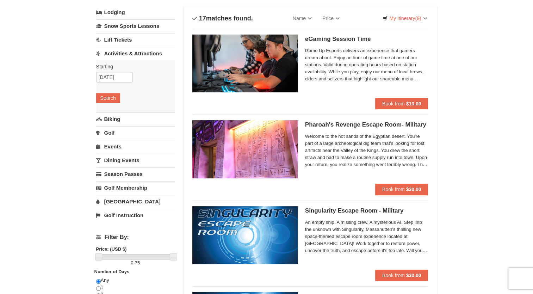
scroll to position [35, 0]
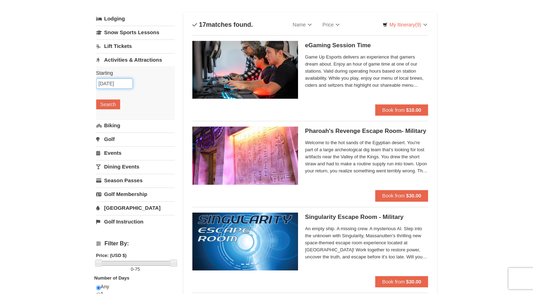
click at [124, 83] on input "[DATE]" at bounding box center [114, 83] width 37 height 11
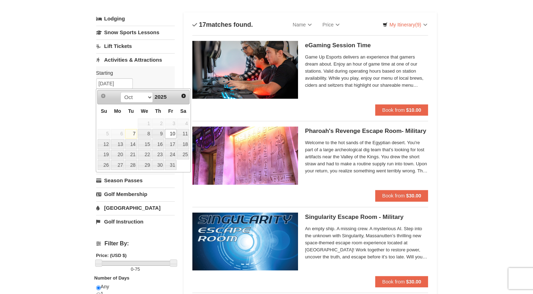
click at [171, 134] on link "10" at bounding box center [171, 134] width 12 height 10
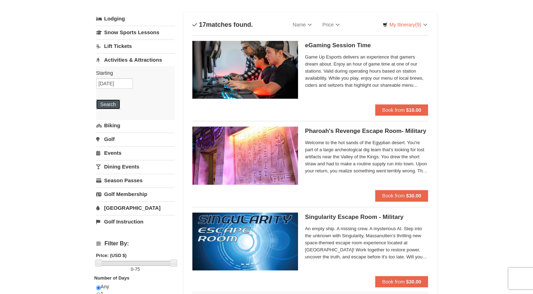
click at [100, 102] on button "Search" at bounding box center [108, 104] width 24 height 10
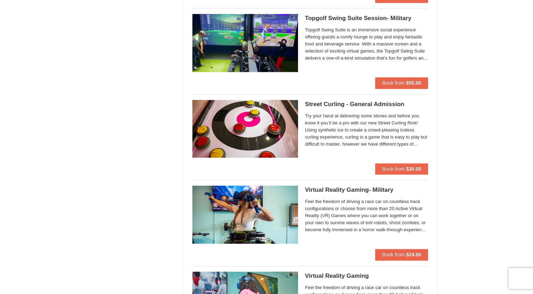
scroll to position [1022, 0]
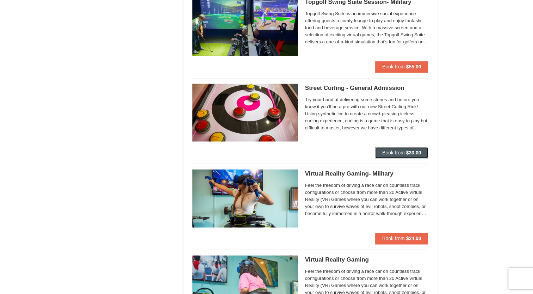
click at [384, 150] on span "Book from" at bounding box center [393, 153] width 23 height 6
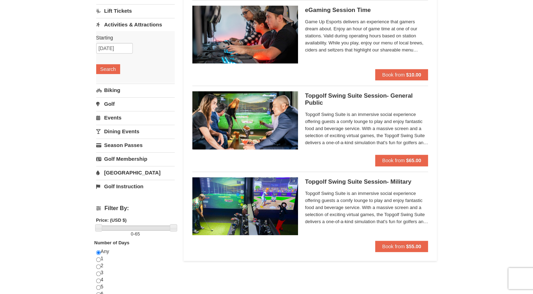
click at [328, 95] on h5 "Topgolf Swing Suite Session- General Public Perfect Break" at bounding box center [366, 99] width 123 height 14
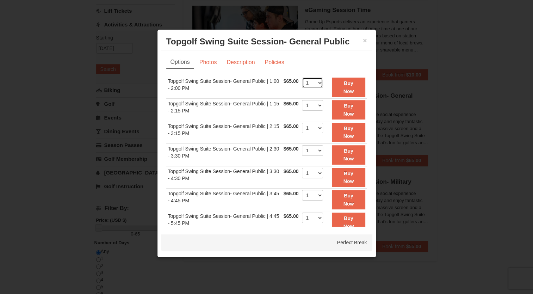
click at [314, 83] on select "1" at bounding box center [312, 83] width 21 height 11
click at [365, 40] on button "×" at bounding box center [365, 40] width 4 height 7
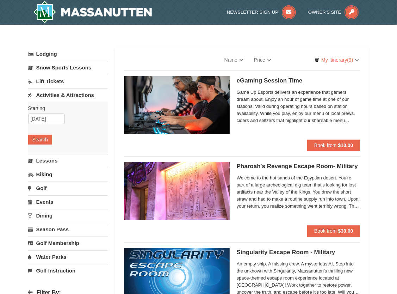
select select "10"
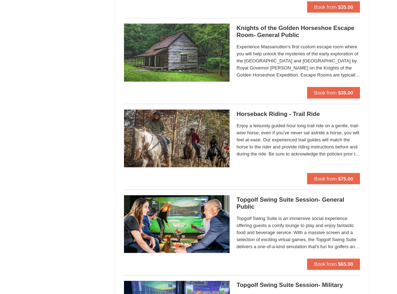
scroll to position [881, 0]
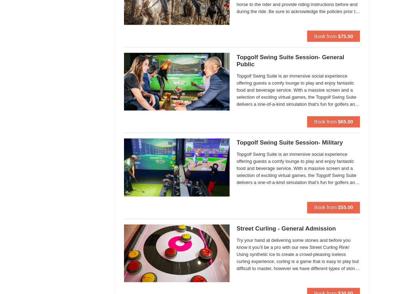
click at [266, 57] on h5 "Topgolf Swing Suite Session- General Public Perfect Break" at bounding box center [299, 61] width 124 height 14
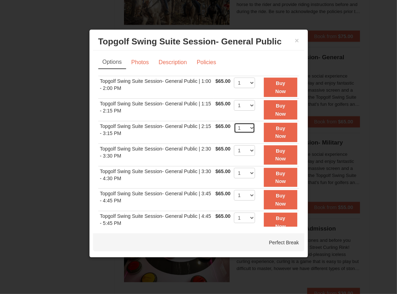
click at [247, 128] on select "1" at bounding box center [244, 128] width 21 height 11
click at [234, 123] on select "1" at bounding box center [244, 128] width 21 height 11
click at [276, 130] on strong "Buy Now" at bounding box center [281, 131] width 11 height 13
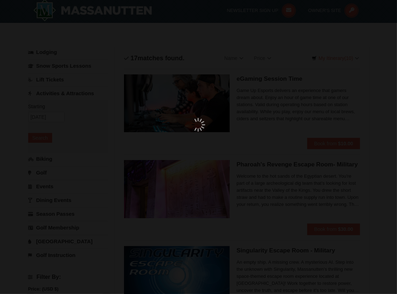
scroll to position [2, 0]
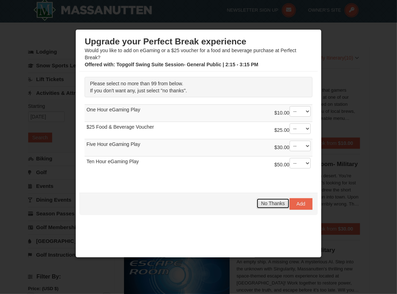
click at [261, 204] on span "No Thanks" at bounding box center [273, 204] width 24 height 6
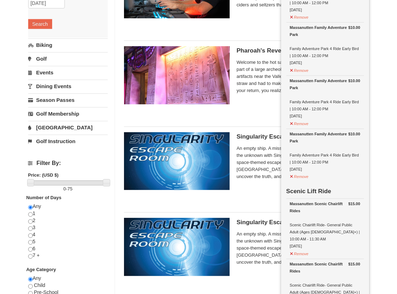
scroll to position [35, 0]
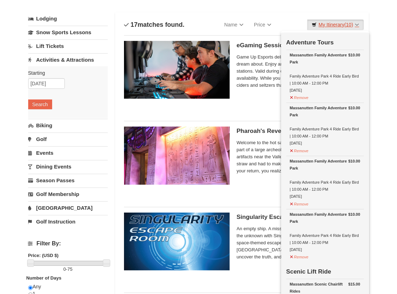
click at [358, 25] on link "My Itinerary (10)" at bounding box center [335, 24] width 56 height 11
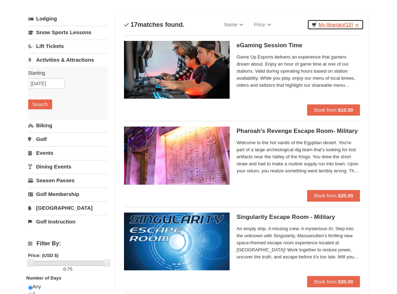
click at [336, 24] on link "My Itinerary (10)" at bounding box center [335, 24] width 56 height 11
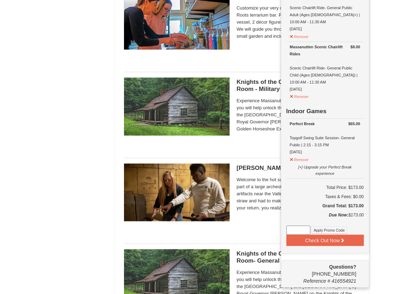
scroll to position [529, 0]
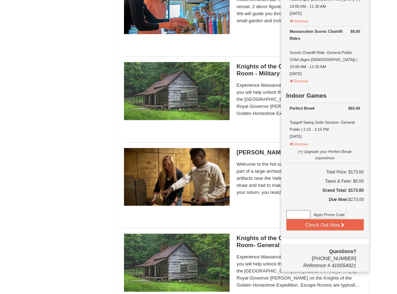
click at [292, 210] on input at bounding box center [299, 214] width 24 height 9
paste input "SWING50IN24"
type input "SWING50IN24"
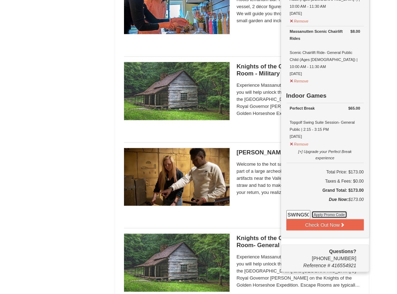
click at [326, 211] on button "Apply Promo Code" at bounding box center [330, 215] width 36 height 8
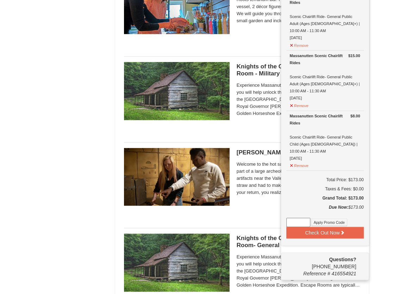
click at [298, 218] on input at bounding box center [299, 222] width 24 height 9
paste input "25OFFSKIHS25"
type input "25OFFSKIHS25"
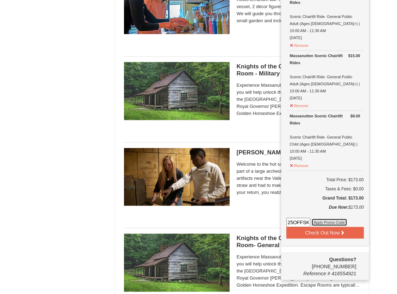
click at [333, 219] on button "Apply Promo Code" at bounding box center [330, 223] width 36 height 8
click at [290, 218] on input at bounding box center [299, 222] width 24 height 9
paste input "PERFECTBREAKFB24"
type input "PERFECTBREAKFB24"
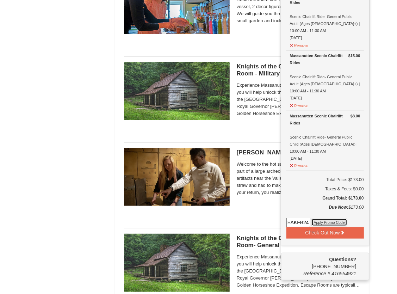
scroll to position [0, 0]
click at [330, 219] on button "Apply Promo Code" at bounding box center [330, 223] width 36 height 8
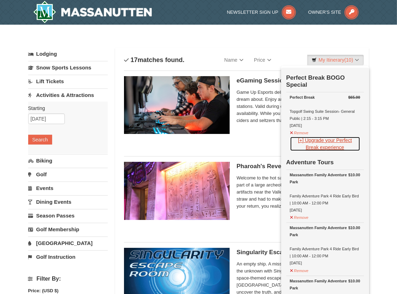
click at [328, 140] on button "[+] Upgrade your Perfect Break experience" at bounding box center [325, 143] width 70 height 15
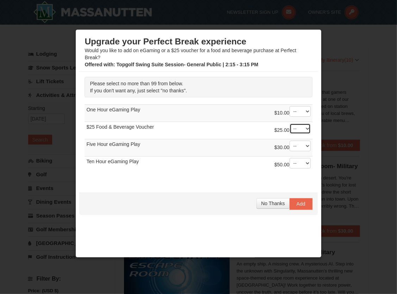
click at [302, 128] on select "-- 01 02 03 04 05 06 07 08" at bounding box center [300, 128] width 21 height 11
select select "1"
click at [290, 123] on select "-- 01 02 03 04 05 06 07 08" at bounding box center [300, 128] width 21 height 11
click at [297, 205] on span "Add" at bounding box center [301, 204] width 9 height 6
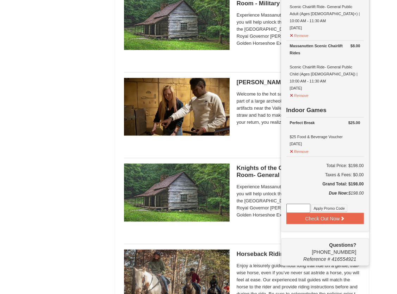
scroll to position [599, 0]
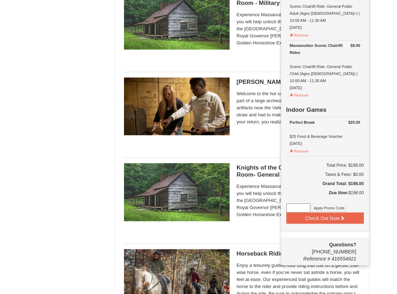
click at [297, 203] on input at bounding box center [299, 207] width 24 height 9
paste input "PERFECTBREAKFB24"
type input "PERFECTBREAKFB24"
click at [329, 204] on button "Apply Promo Code" at bounding box center [330, 208] width 36 height 8
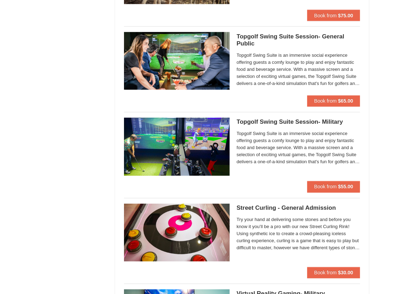
scroll to position [916, 0]
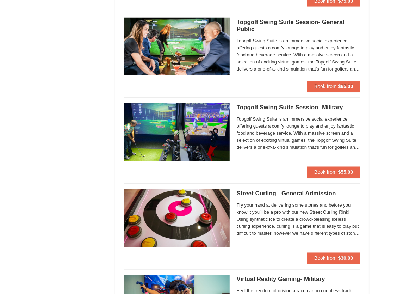
click at [266, 22] on h5 "Topgolf Swing Suite Session- General Public Perfect Break" at bounding box center [299, 26] width 124 height 14
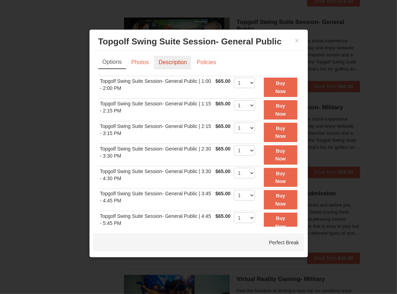
click at [167, 61] on link "Description" at bounding box center [172, 62] width 37 height 13
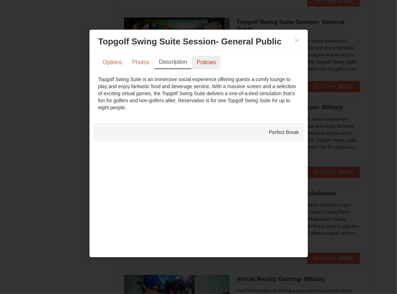
click at [200, 60] on link "Policies" at bounding box center [206, 62] width 29 height 13
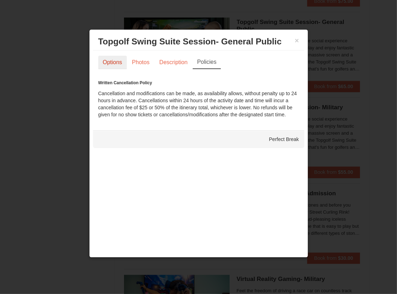
click at [111, 63] on link "Options" at bounding box center [112, 62] width 29 height 13
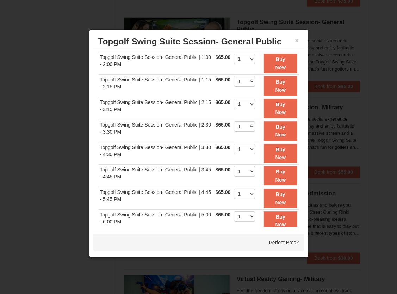
scroll to position [0, 0]
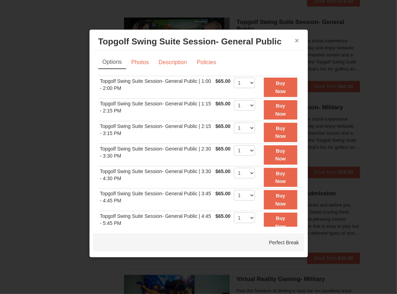
click at [295, 40] on button "×" at bounding box center [297, 40] width 4 height 7
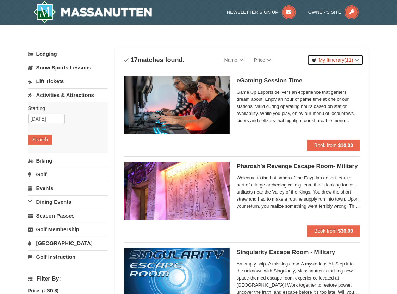
click at [333, 58] on link "My Itinerary (11)" at bounding box center [335, 60] width 56 height 11
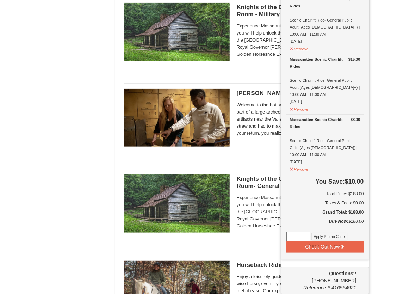
scroll to position [599, 0]
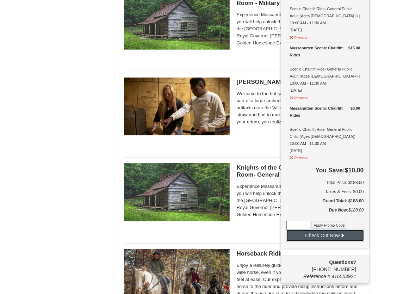
click at [330, 230] on button "Check Out Now" at bounding box center [326, 235] width 78 height 11
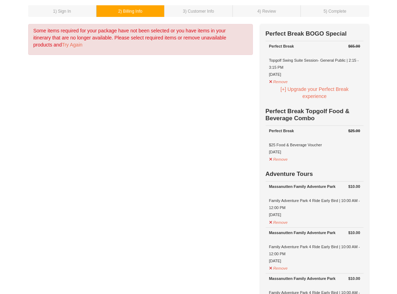
scroll to position [70, 0]
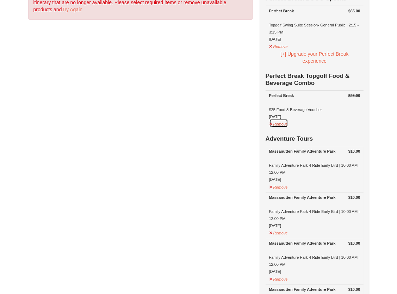
click at [273, 124] on button "Remove" at bounding box center [278, 123] width 19 height 9
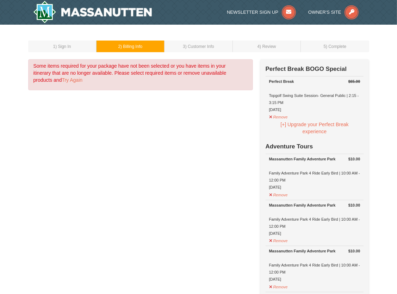
scroll to position [0, 0]
click at [279, 118] on button "Remove" at bounding box center [278, 116] width 19 height 9
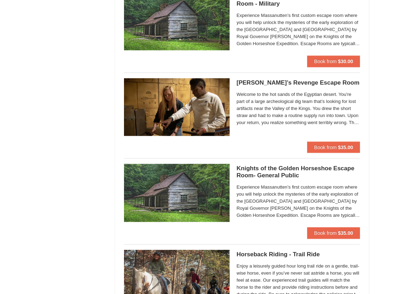
select select "10"
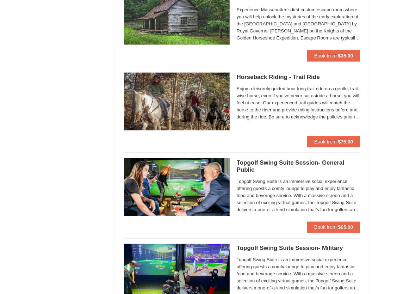
scroll to position [845, 0]
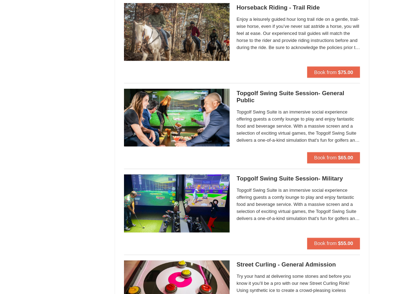
click at [271, 90] on h5 "Topgolf Swing Suite Session- General Public Perfect Break" at bounding box center [299, 97] width 124 height 14
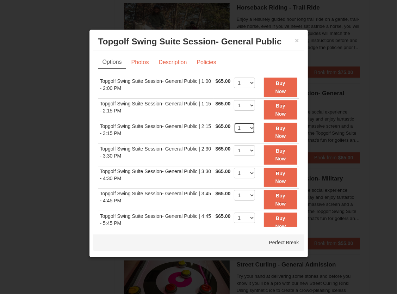
click at [247, 127] on select "1" at bounding box center [244, 128] width 21 height 11
click at [278, 130] on strong "Buy Now" at bounding box center [281, 131] width 11 height 13
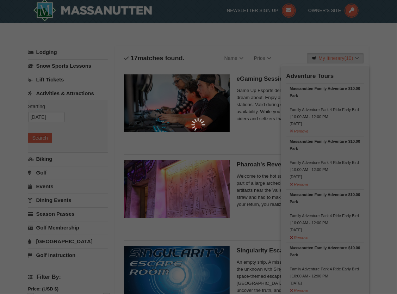
scroll to position [2, 0]
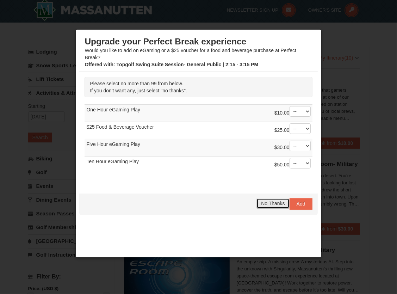
click at [270, 201] on span "No Thanks" at bounding box center [273, 204] width 24 height 6
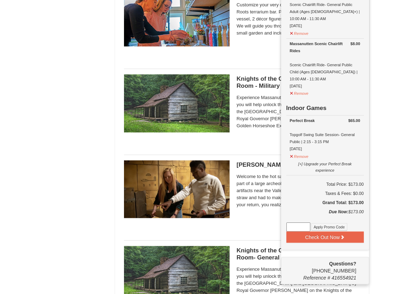
scroll to position [531, 0]
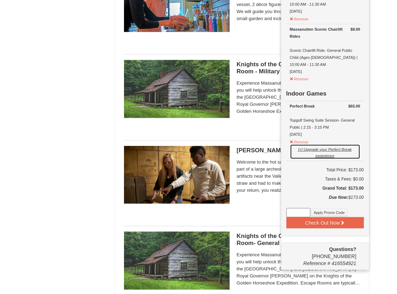
click at [328, 144] on button "[+] Upgrade your Perfect Break experience" at bounding box center [325, 151] width 70 height 15
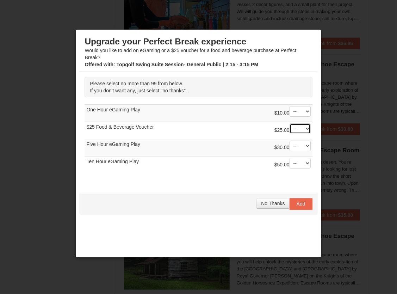
click at [303, 129] on select "-- 01 02 03 04 05 06 07 08" at bounding box center [300, 128] width 21 height 11
select select "1"
click at [290, 123] on select "-- 01 02 03 04 05 06 07 08" at bounding box center [300, 128] width 21 height 11
click at [299, 206] on span "Add" at bounding box center [301, 204] width 9 height 6
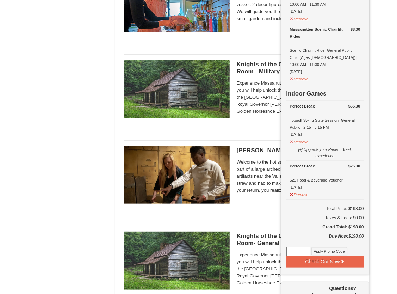
click at [302, 247] on input at bounding box center [299, 251] width 24 height 9
paste input "PERFECTBREAKFB24"
type input "PERFECTBREAKFB24"
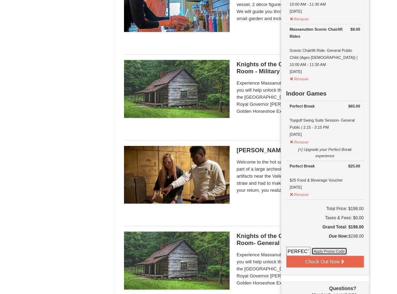
click at [326, 247] on button "Apply Promo Code" at bounding box center [330, 251] width 36 height 8
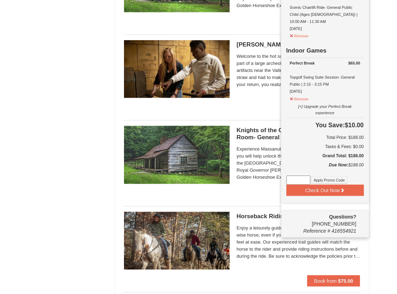
scroll to position [601, 0]
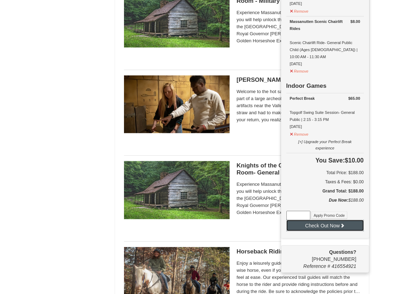
click at [318, 220] on button "Check Out Now" at bounding box center [326, 225] width 78 height 11
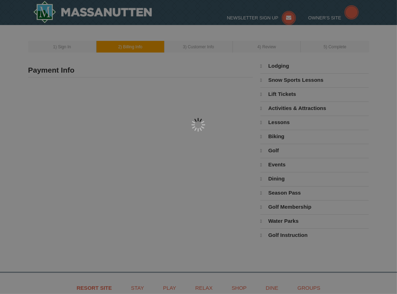
select select "10"
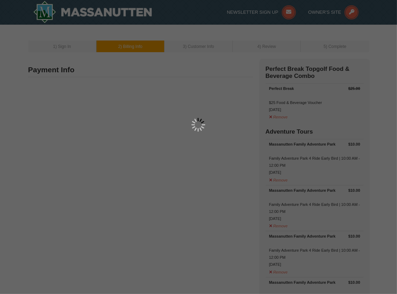
type input "123 Gideon Drive"
type input "Kennett Square"
type input "19348"
type input "774"
type input "278"
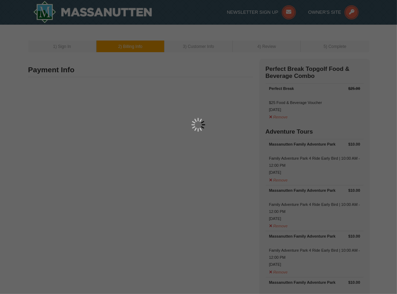
type input "0063"
type input "sue.slezak@gmail.com"
select select "PA"
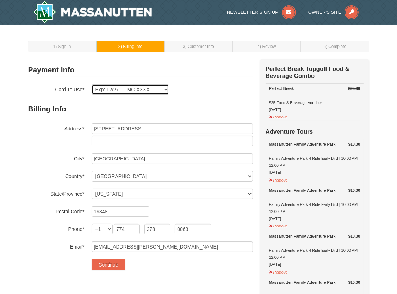
click at [167, 87] on select "Exp: 12/27 MC-XXXX New Card" at bounding box center [131, 89] width 78 height 11
click at [196, 91] on div "Exp: 12/27 MC-XXXX New Card Are you sure you want to remove this card? No Yes" at bounding box center [172, 89] width 161 height 11
click at [115, 263] on button "Continue" at bounding box center [109, 264] width 34 height 11
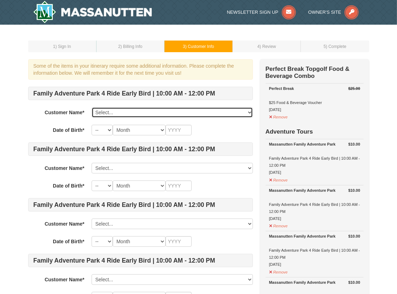
click at [251, 111] on select "Select... [PERSON_NAME] [PERSON_NAME] [PERSON_NAME] [PERSON_NAME] [PERSON_NAME]…" at bounding box center [172, 112] width 161 height 11
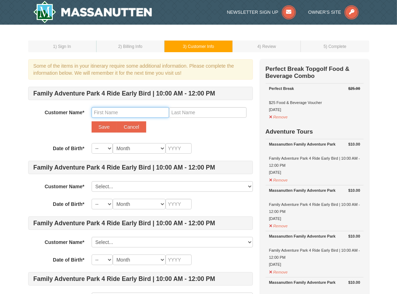
click at [114, 111] on input "text" at bounding box center [131, 112] width 78 height 11
type input "[PERSON_NAME]"
click at [198, 111] on input "text" at bounding box center [208, 112] width 78 height 11
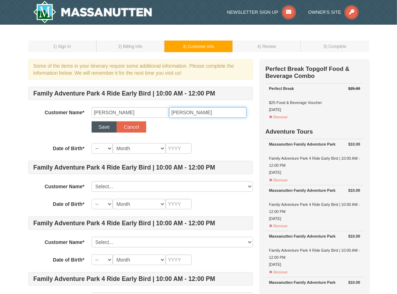
type input "[PERSON_NAME]"
click at [97, 126] on button "Save" at bounding box center [104, 126] width 25 height 11
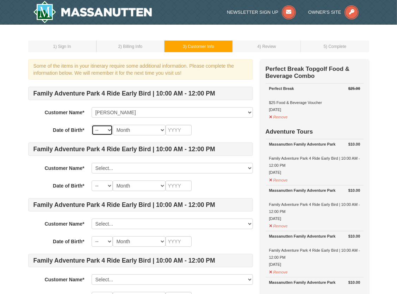
click at [107, 129] on select "-- 01 02 03 04 05 06 07 08 09 10 11 12 13 14 15 16 17 18 19 20 21 22 23 24 25 2…" at bounding box center [102, 130] width 21 height 11
click at [221, 127] on div "-- 01 02 03 04 05 06 07 08 09 10 11 12 13 14 15 16 17 18 19 20 21 22 23 24 25 2…" at bounding box center [172, 130] width 161 height 11
click at [109, 129] on select "-- 01 02 03 04 05 06 07 08 09 10 11 12 13 14 15 16 17 18 19 20 21 22 23 24 25 2…" at bounding box center [102, 130] width 21 height 11
select select "11"
click at [92, 125] on select "-- 01 02 03 04 05 06 07 08 09 10 11 12 13 14 15 16 17 18 19 20 21 22 23 24 25 2…" at bounding box center [102, 130] width 21 height 11
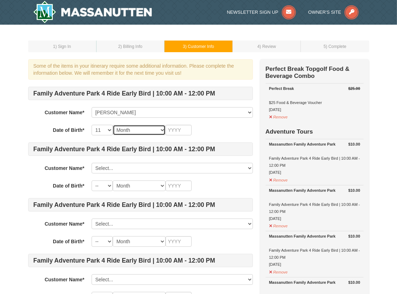
click at [161, 129] on select "Month January February March April May June July August September October Novem…" at bounding box center [139, 130] width 53 height 11
select select "11"
click at [113, 125] on select "Month January February March April May June July August September October Novem…" at bounding box center [139, 130] width 53 height 11
click at [109, 129] on select "-- 01 02 03 04 05 06 07 08 09 10 11 12 13 14 15 16 17 18 19 20 21 22 23 24 25 2…" at bounding box center [102, 130] width 21 height 11
select select "20"
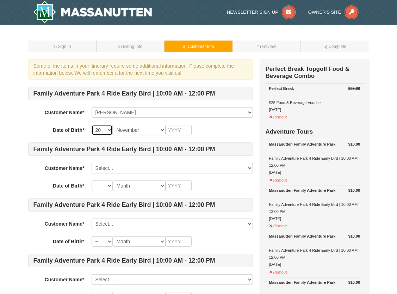
click at [92, 125] on select "-- 01 02 03 04 05 06 07 08 09 10 11 12 13 14 15 16 17 18 19 20 21 22 23 24 25 2…" at bounding box center [102, 130] width 21 height 11
click at [183, 130] on input "text" at bounding box center [179, 130] width 26 height 11
click at [217, 125] on div "-- 01 02 03 04 05 06 07 08 09 10 11 12 13 14 15 16 17 18 19 20 21 22 23 24 25 2…" at bounding box center [172, 130] width 161 height 11
click at [249, 167] on select "Select... Sue Slezak Paul Horan Nicole Horan KATHLEEN Slezak Sydney Horan Holly…" at bounding box center [172, 168] width 161 height 11
click at [116, 254] on h4 "Family Adventure Park 4 Ride Early Bird | 10:00 AM - 12:00 PM" at bounding box center [140, 260] width 225 height 13
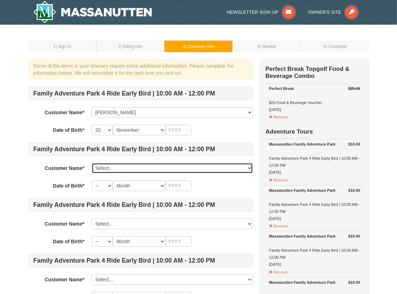
drag, startPoint x: 247, startPoint y: 167, endPoint x: 243, endPoint y: 170, distance: 4.6
click at [247, 167] on select "Select... Sue Slezak Paul Horan Nicole Horan KATHLEEN Slezak Sydney Horan Holly…" at bounding box center [172, 168] width 161 height 11
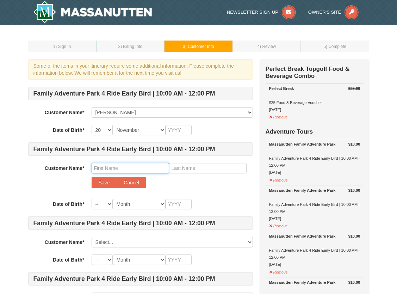
click at [118, 171] on input "text" at bounding box center [131, 168] width 78 height 11
type input "Matt"
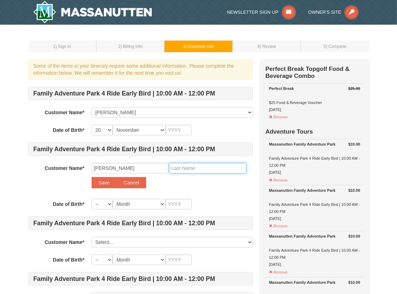
click at [195, 164] on input "text" at bounding box center [208, 168] width 78 height 11
type input "Gomez"
click at [172, 190] on div "Customer Name* Select... Sue Slezak Paul Horan Nicole Horan KATHLEEN Slezak Syd…" at bounding box center [140, 177] width 225 height 29
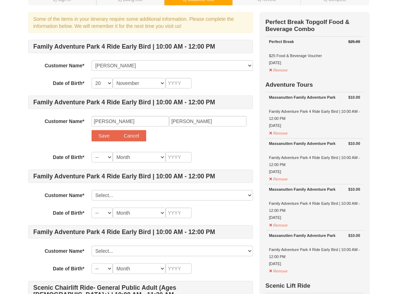
scroll to position [70, 0]
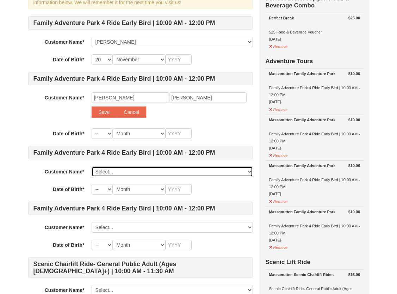
click at [248, 171] on select "Select... Sue Slezak Paul Horan Nicole Horan KATHLEEN Slezak Sydney Horan Holly…" at bounding box center [172, 171] width 161 height 11
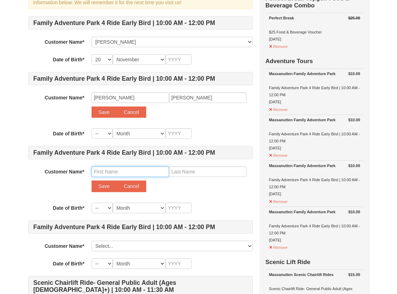
click at [103, 170] on input "text" at bounding box center [131, 171] width 78 height 11
type input "C"
type input "Greyson"
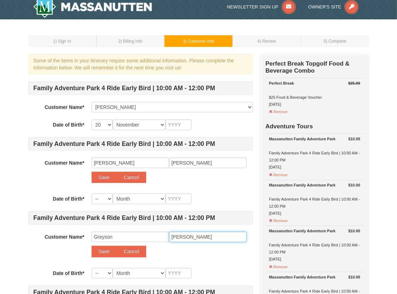
scroll to position [0, 0]
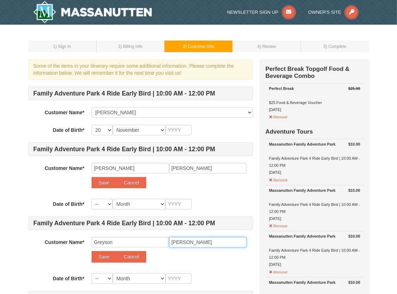
type input "Gomez"
click at [172, 132] on input "text" at bounding box center [179, 130] width 26 height 11
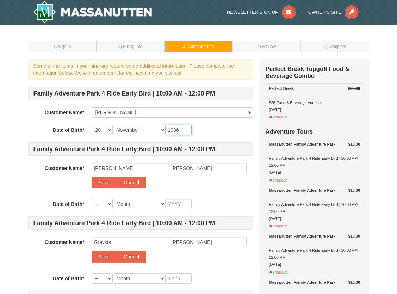
type input "1986"
click at [111, 204] on select "-- 01 02 03 04 05 06 07 08 09 10 11 12 13 14 15 16 17 18 19 20 21 22 23 24 25 2…" at bounding box center [102, 204] width 21 height 11
select select "18"
click at [92, 199] on select "-- 01 02 03 04 05 06 07 08 09 10 11 12 13 14 15 16 17 18 19 20 21 22 23 24 25 2…" at bounding box center [102, 204] width 21 height 11
select select "18"
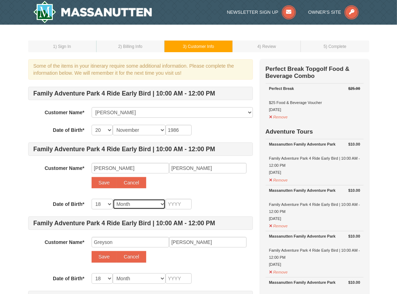
click at [163, 204] on select "Month January February March April May June July August September October Novem…" at bounding box center [139, 204] width 53 height 11
select select "05"
click at [113, 199] on select "Month January February March April May June July August September October Novem…" at bounding box center [139, 204] width 53 height 11
select select "05"
click at [175, 205] on input "text" at bounding box center [179, 204] width 26 height 11
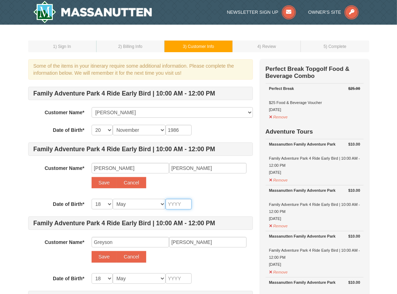
type input "1"
type input "19"
type input "197"
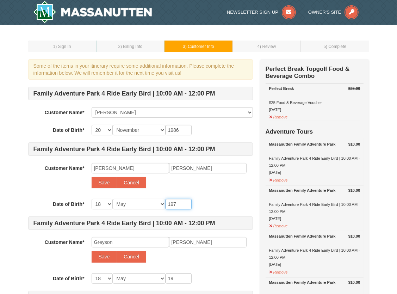
type input "197"
type input "1978"
click at [204, 201] on div "-- 01 02 03 04 05 06 07 08 09 10 11 12 13 14 15 16 17 18 19 20 21 22 23 24 25 2…" at bounding box center [172, 204] width 161 height 11
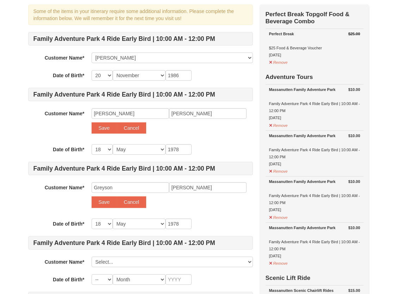
scroll to position [70, 0]
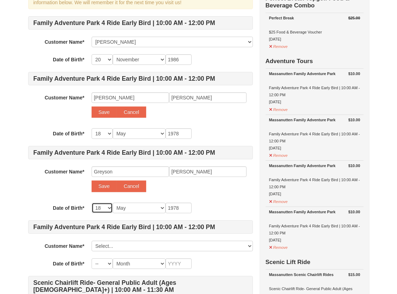
click at [111, 208] on select "-- 01 02 03 04 05 06 07 08 09 10 11 12 13 14 15 16 17 18 19 20 21 22 23 24 25 2…" at bounding box center [102, 208] width 21 height 11
select select "24"
click at [92, 203] on select "-- 01 02 03 04 05 06 07 08 09 10 11 12 13 14 15 16 17 18 19 20 21 22 23 24 25 2…" at bounding box center [102, 208] width 21 height 11
select select "24"
click at [161, 206] on select "Month January February March April May June July August September October Novem…" at bounding box center [139, 208] width 53 height 11
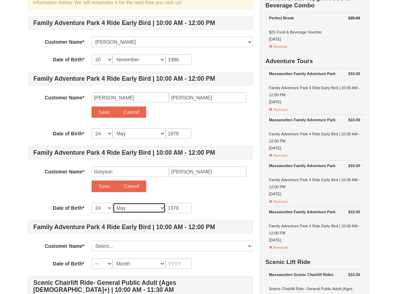
select select "06"
click at [113, 203] on select "Month January February March April May June July August September October Novem…" at bounding box center [139, 208] width 53 height 11
select select "06"
click at [182, 205] on input "1978" at bounding box center [179, 208] width 26 height 11
type input "197"
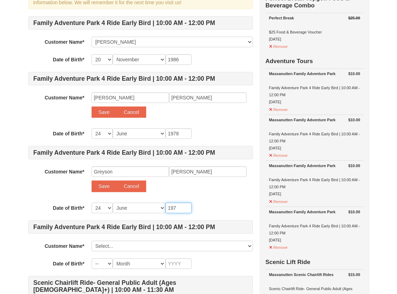
type input "197"
type input "19"
type input "1"
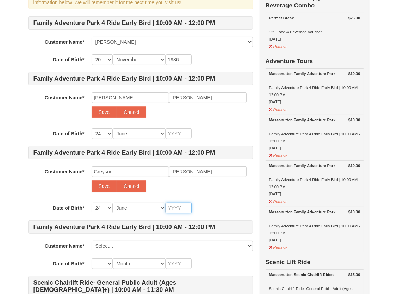
type input "2"
type input "20"
type input "201"
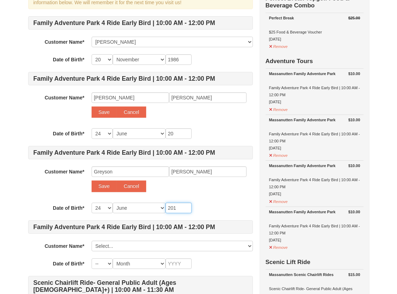
type input "201"
type input "2014"
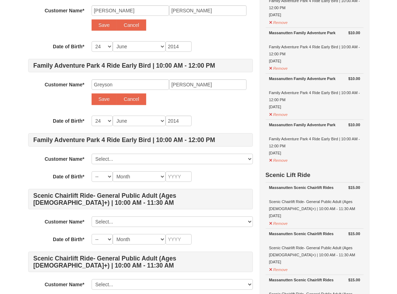
scroll to position [176, 0]
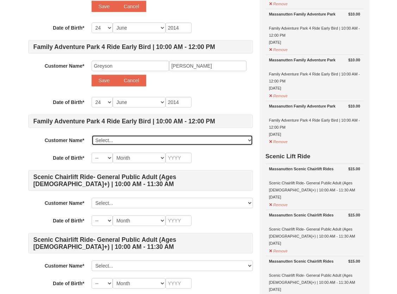
click at [248, 139] on select "Select... Sue Slezak Paul Horan Nicole Horan KATHLEEN Slezak Sydney Horan Holly…" at bounding box center [172, 140] width 161 height 11
select select
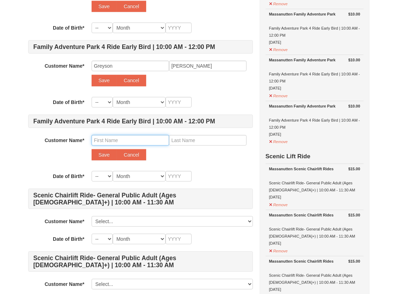
click at [100, 137] on input "text" at bounding box center [131, 140] width 78 height 11
type input "Chase"
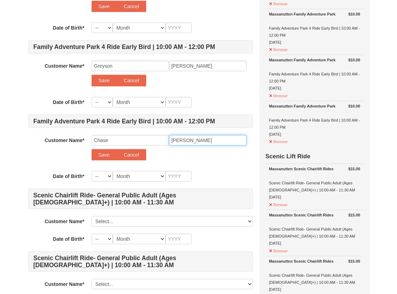
type input "Gomez"
click at [170, 158] on div "Save Cancel" at bounding box center [172, 154] width 161 height 11
click at [106, 174] on select "-- 01 02 03 04 05 06 07 08 09 10 11 12 13 14 15 16 17 18 19 20 21 22 23 24 25 2…" at bounding box center [102, 176] width 21 height 11
select select "27"
click at [92, 171] on select "-- 01 02 03 04 05 06 07 08 09 10 11 12 13 14 15 16 17 18 19 20 21 22 23 24 25 2…" at bounding box center [102, 176] width 21 height 11
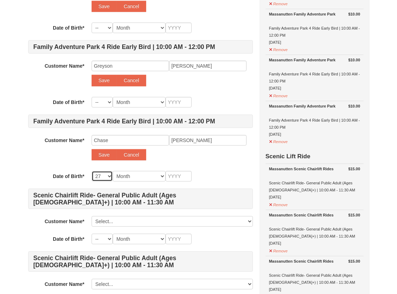
select select "27"
click at [160, 175] on select "Month January February March April May June July August September October Novem…" at bounding box center [139, 176] width 53 height 11
select select "05"
click at [113, 171] on select "Month January February March April May June July August September October Novem…" at bounding box center [139, 176] width 53 height 11
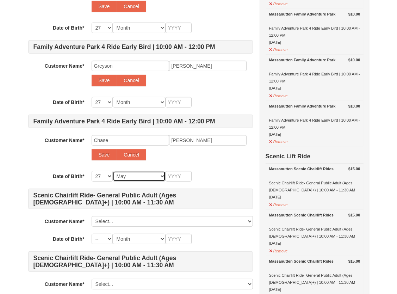
select select "05"
click at [188, 176] on input "text" at bounding box center [179, 176] width 26 height 11
type input "2"
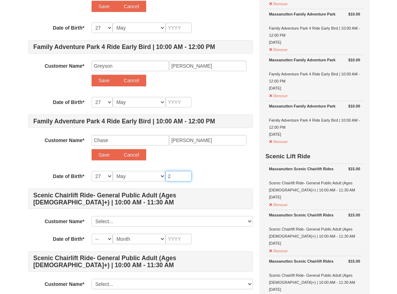
type input "2"
type input "20"
type input "2021"
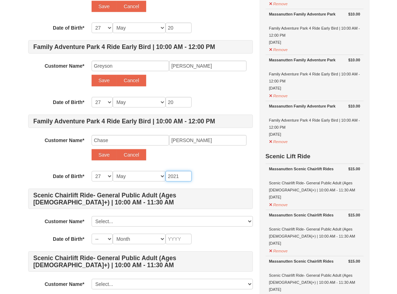
type input "2021"
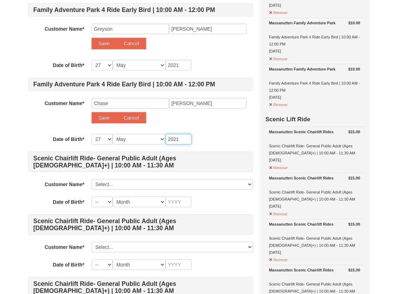
scroll to position [247, 0]
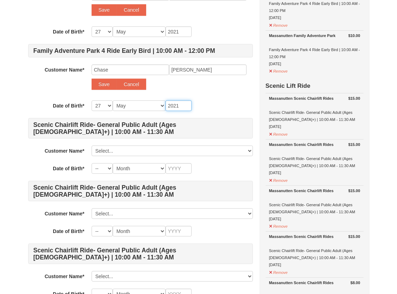
type input "2021"
click at [232, 103] on div "-- 01 02 03 04 05 06 07 08 09 10 11 12 13 14 15 16 17 18 19 20 21 22 23 24 25 2…" at bounding box center [172, 105] width 161 height 11
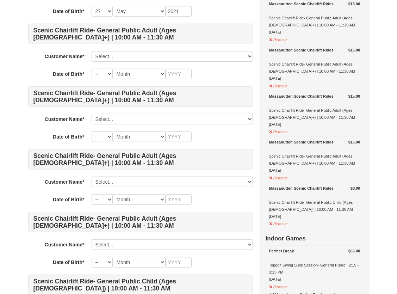
scroll to position [352, 0]
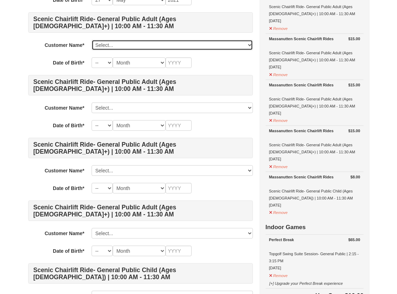
click at [251, 42] on select "Select... Sue Slezak Paul Horan Nicole Horan KATHLEEN Slezak Sydney Horan Holly…" at bounding box center [172, 45] width 161 height 11
select select "11380603"
click at [92, 40] on select "Select... Sue Slezak Paul Horan Nicole Horan KATHLEEN Slezak Sydney Horan Holly…" at bounding box center [172, 45] width 161 height 11
select select "25"
select select "09"
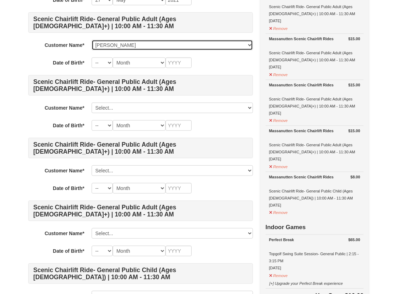
type input "1942"
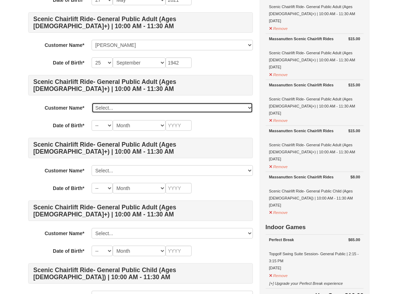
click at [250, 105] on select "Select... Sue Slezak Paul Horan Nicole Horan KATHLEEN Slezak Sydney Horan Holly…" at bounding box center [172, 108] width 161 height 11
select select "11380582"
click at [92, 103] on select "Select... Sue Slezak Paul Horan Nicole Horan KATHLEEN Slezak Sydney Horan Holly…" at bounding box center [172, 108] width 161 height 11
select select "19"
select select "12"
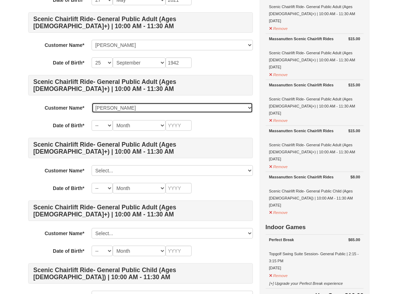
type input "1959"
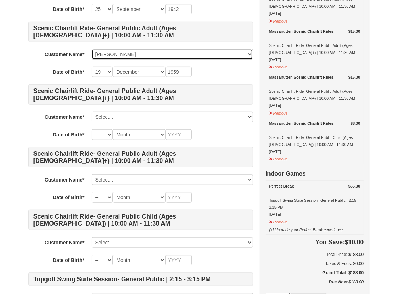
scroll to position [423, 0]
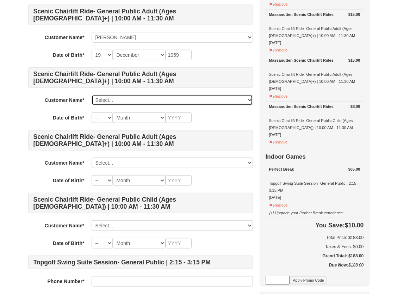
click at [251, 98] on select "Select... Sue Slezak Paul Horan Nicole Horan KATHLEEN Slezak Sydney Horan Holly…" at bounding box center [172, 100] width 161 height 11
select select "28354418"
click at [92, 95] on select "Select... Sue Slezak Paul Horan Nicole Horan KATHLEEN Slezak Sydney Horan Holly…" at bounding box center [172, 100] width 161 height 11
select select "20"
select select "11"
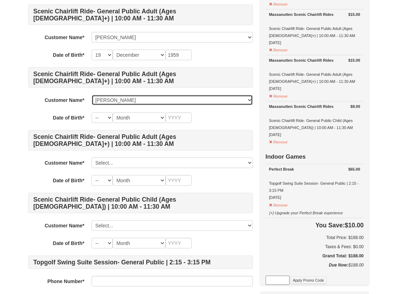
type input "1986"
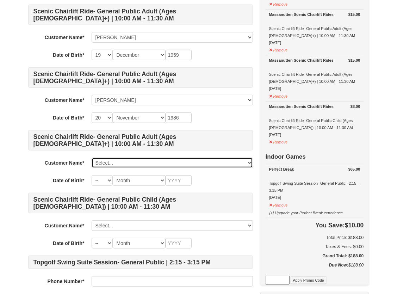
click at [251, 162] on select "Select... Sue Slezak Paul Horan Nicole Horan KATHLEEN Slezak Sydney Horan Holly…" at bounding box center [172, 163] width 161 height 11
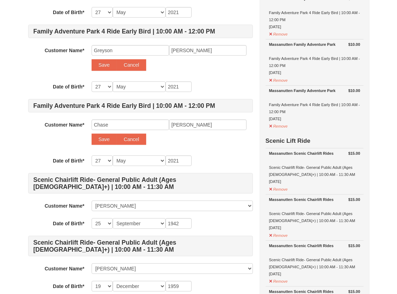
scroll to position [176, 0]
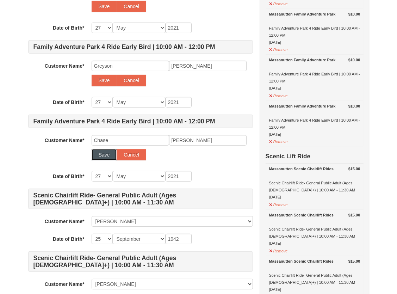
click at [98, 154] on button "Save" at bounding box center [104, 154] width 25 height 11
select select
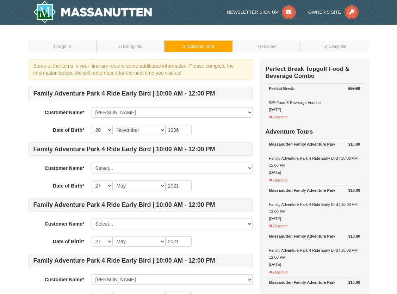
scroll to position [35, 0]
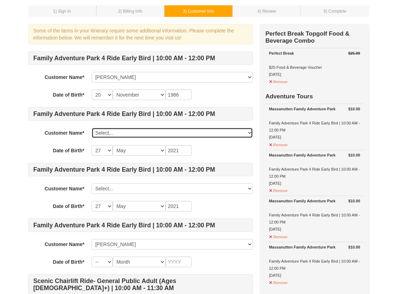
click at [248, 131] on select "Select... Sue Slezak Paul Horan Nicole Horan KATHLEEN Slezak Sydney Horan Holly…" at bounding box center [172, 133] width 161 height 11
select select
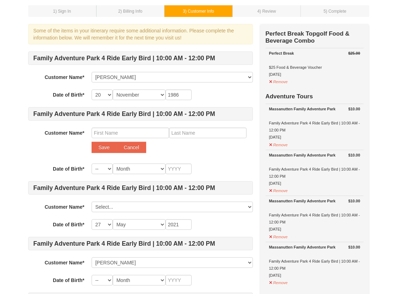
click at [125, 134] on input "text" at bounding box center [131, 133] width 78 height 11
type input "Matt"
type input "Gomez"
click at [170, 151] on div "Save Cancel" at bounding box center [172, 147] width 161 height 11
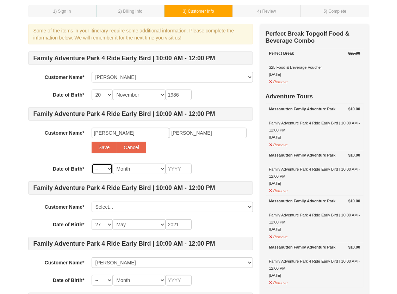
click at [107, 167] on select "-- 01 02 03 04 05 06 07 08 09 10 11 12 13 14 15 16 17 18 19 20 21 22 23 24 25 2…" at bounding box center [102, 169] width 21 height 11
select select "05"
click at [92, 164] on select "-- 01 02 03 04 05 06 07 08 09 10 11 12 13 14 15 16 17 18 19 20 21 22 23 24 25 2…" at bounding box center [102, 169] width 21 height 11
click at [159, 167] on select "Month January February March April May June July August September October Novem…" at bounding box center [139, 169] width 53 height 11
select select "05"
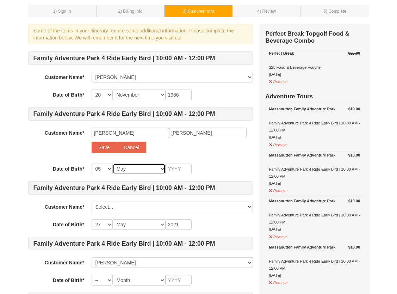
click at [113, 164] on select "Month January February March April May June July August September October Novem…" at bounding box center [139, 169] width 53 height 11
click at [109, 170] on select "-- 01 02 03 04 05 06 07 08 09 10 11 12 13 14 15 16 17 18 19 20 21 22 23 24 25 2…" at bounding box center [102, 169] width 21 height 11
select select "18"
click at [92, 164] on select "-- 01 02 03 04 05 06 07 08 09 10 11 12 13 14 15 16 17 18 19 20 21 22 23 24 25 2…" at bounding box center [102, 169] width 21 height 11
click at [185, 170] on input "text" at bounding box center [179, 169] width 26 height 11
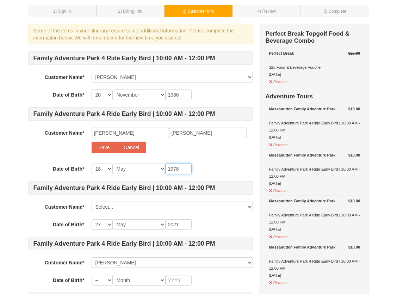
type input "1978"
click at [217, 170] on div "-- 01 02 03 04 05 06 07 08 09 10 11 12 13 14 15 16 17 18 19 20 21 22 23 24 25 2…" at bounding box center [172, 169] width 161 height 11
click at [109, 148] on button "Save" at bounding box center [104, 147] width 25 height 11
select select
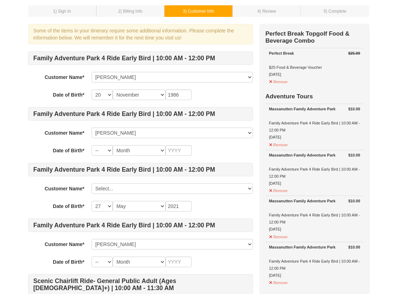
scroll to position [70, 0]
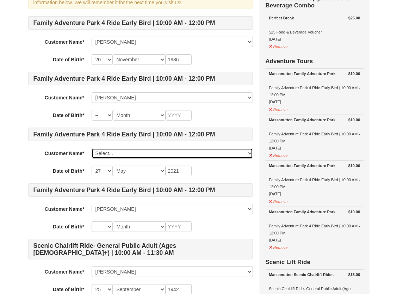
click at [252, 153] on select "Select... Sue Slezak Paul Horan Nicole Horan KATHLEEN Slezak Sydney Horan Holly…" at bounding box center [172, 153] width 161 height 11
select select
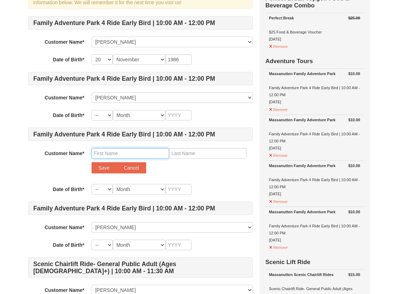
click at [104, 153] on input "text" at bounding box center [131, 153] width 78 height 11
type input "Greyson"
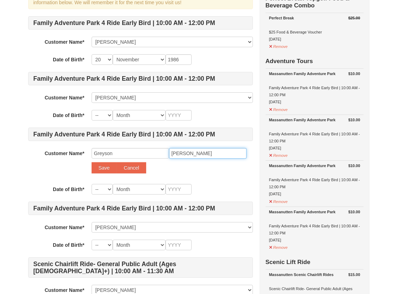
type input "Gomez"
click at [179, 167] on div "Save Cancel" at bounding box center [172, 167] width 161 height 11
click at [108, 116] on select "-- 01 02 03 04 05 06 07 08 09 10 11 12 13 14 15 16 17 18 19 20 21 22 23 24 25 2…" at bounding box center [102, 115] width 21 height 11
select select "18"
click at [92, 110] on select "-- 01 02 03 04 05 06 07 08 09 10 11 12 13 14 15 16 17 18 19 20 21 22 23 24 25 2…" at bounding box center [102, 115] width 21 height 11
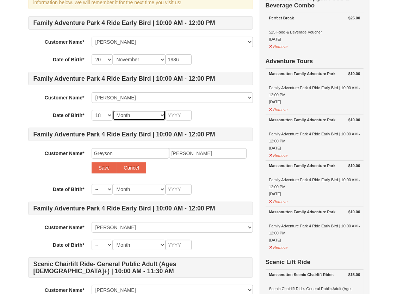
click at [163, 113] on select "Month January February March April May June July August September October Novem…" at bounding box center [139, 115] width 53 height 11
select select "05"
click at [113, 110] on select "Month January February March April May June July August September October Novem…" at bounding box center [139, 115] width 53 height 11
click at [182, 114] on input "text" at bounding box center [179, 115] width 26 height 11
type input "1978"
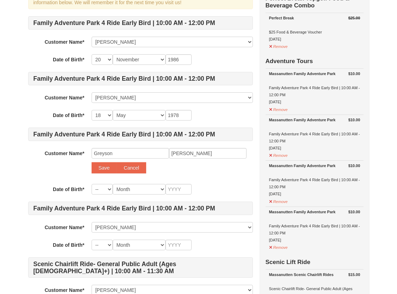
click at [205, 119] on div "-- 01 02 03 04 05 06 07 08 09 10 11 12 13 14 15 16 17 18 19 20 21 22 23 24 25 2…" at bounding box center [172, 115] width 161 height 11
click at [110, 187] on select "-- 01 02 03 04 05 06 07 08 09 10 11 12 13 14 15 16 17 18 19 20 21 22 23 24 25 2…" at bounding box center [102, 189] width 21 height 11
select select "28"
click at [92, 184] on select "-- 01 02 03 04 05 06 07 08 09 10 11 12 13 14 15 16 17 18 19 20 21 22 23 24 25 2…" at bounding box center [102, 189] width 21 height 11
click at [160, 188] on select "Month January February March April May June July August September October Novem…" at bounding box center [139, 189] width 53 height 11
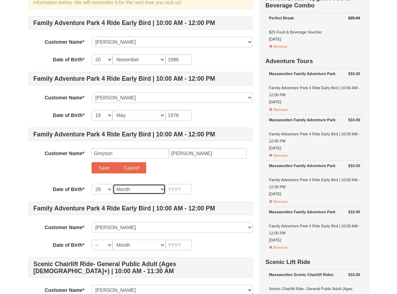
select select "06"
click at [113, 184] on select "Month January February March April May June July August September October Novem…" at bounding box center [139, 189] width 53 height 11
click at [186, 188] on input "text" at bounding box center [179, 189] width 26 height 11
type input "2014"
click at [210, 174] on div "Customer Name* Select... Sue Slezak Paul Horan Nicole Horan KATHLEEN Slezak Syd…" at bounding box center [140, 162] width 225 height 29
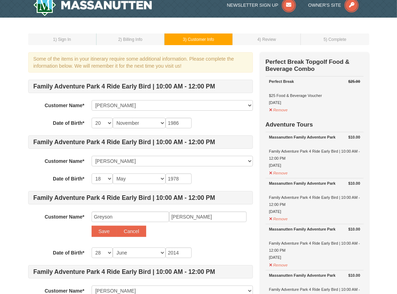
scroll to position [0, 0]
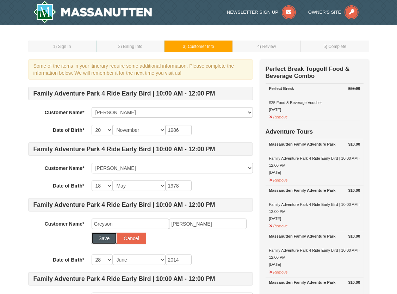
click at [107, 237] on button "Save" at bounding box center [104, 238] width 25 height 11
select select
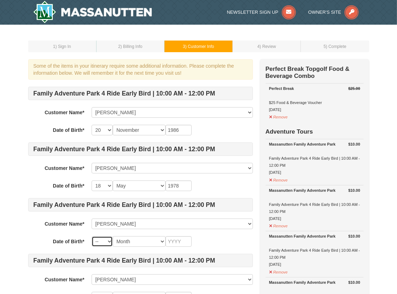
click at [110, 240] on select "-- 01 02 03 04 05 06 07 08 09 10 11 12 13 14 15 16 17 18 19 20 21 22 23 24 25 2…" at bounding box center [102, 241] width 21 height 11
select select "28"
click at [92, 236] on select "-- 01 02 03 04 05 06 07 08 09 10 11 12 13 14 15 16 17 18 19 20 21 22 23 24 25 2…" at bounding box center [102, 241] width 21 height 11
click at [163, 242] on select "Month January February March April May June July August September October Novem…" at bounding box center [139, 241] width 53 height 11
select select "06"
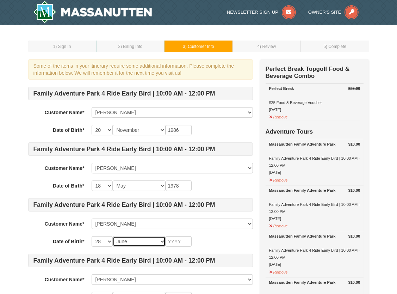
click at [113, 236] on select "Month January February March April May June July August September October Novem…" at bounding box center [139, 241] width 53 height 11
click at [181, 242] on input "text" at bounding box center [179, 241] width 26 height 11
type input "2014"
click at [225, 246] on div "-- 01 02 03 04 05 06 07 08 09 10 11 12 13 14 15 16 17 18 19 20 21 22 23 24 25 2…" at bounding box center [172, 241] width 161 height 11
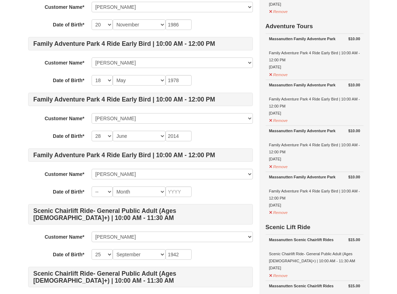
scroll to position [106, 0]
click at [111, 191] on select "-- 01 02 03 04 05 06 07 08 09 10 11 12 13 14 15 16 17 18 19 20 21 22 23 24 25 2…" at bounding box center [102, 191] width 21 height 11
select select "27"
click at [92, 186] on select "-- 01 02 03 04 05 06 07 08 09 10 11 12 13 14 15 16 17 18 19 20 21 22 23 24 25 2…" at bounding box center [102, 191] width 21 height 11
click at [162, 191] on select "Month January February March April May June July August September October Novem…" at bounding box center [139, 191] width 53 height 11
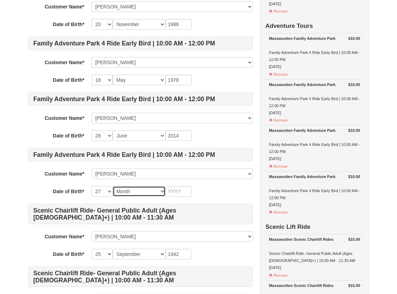
select select "05"
click at [113, 186] on select "Month January February March April May June July August September October Novem…" at bounding box center [139, 191] width 53 height 11
click at [180, 192] on input "text" at bounding box center [179, 191] width 26 height 11
type input "2021"
click at [239, 187] on div "-- 01 02 03 04 05 06 07 08 09 10 11 12 13 14 15 16 17 18 19 20 21 22 23 24 25 2…" at bounding box center [172, 191] width 161 height 11
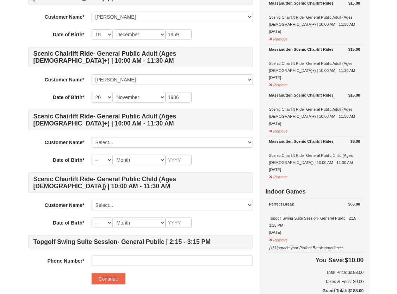
scroll to position [423, 0]
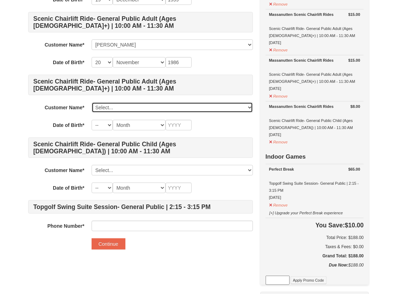
click at [252, 106] on select "Select... Sue Slezak Paul Horan Nicole Horan KATHLEEN Slezak Sydney Horan Holly…" at bounding box center [172, 107] width 161 height 11
select select "28354458"
click at [92, 102] on select "Select... Sue Slezak Paul Horan Nicole Horan KATHLEEN Slezak Sydney Horan Holly…" at bounding box center [172, 107] width 161 height 11
select select "18"
select select "05"
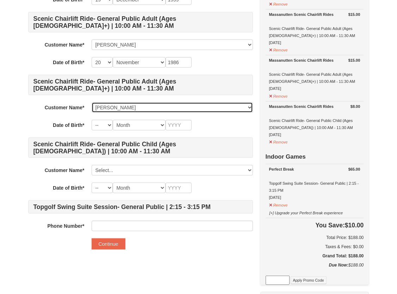
type input "1978"
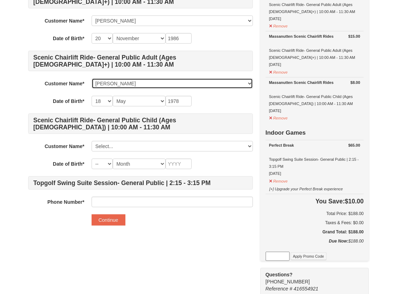
scroll to position [458, 0]
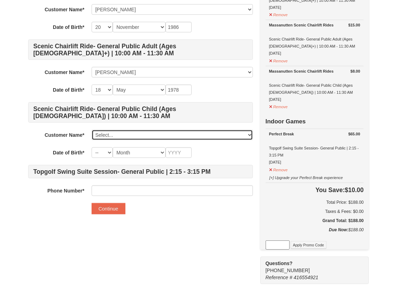
click at [250, 133] on select "Select... Sue Slezak Paul Horan Nicole Horan KATHLEEN Slezak Sydney Horan Holly…" at bounding box center [172, 135] width 161 height 11
select select "28354464"
click at [92, 130] on select "Select... Sue Slezak Paul Horan Nicole Horan KATHLEEN Slezak Sydney Horan Holly…" at bounding box center [172, 135] width 161 height 11
select select "28"
select select "06"
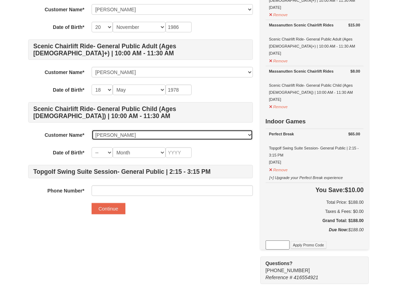
type input "2014"
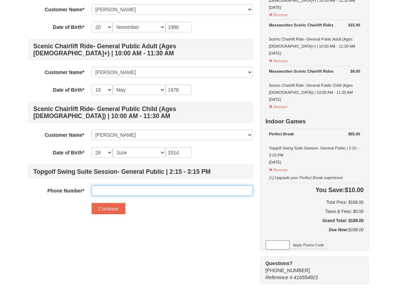
click at [117, 189] on input "text" at bounding box center [172, 190] width 161 height 11
type input "7742780063"
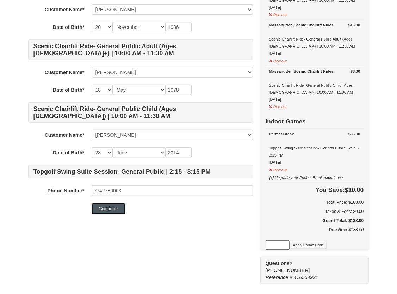
click at [111, 207] on button "Continue" at bounding box center [109, 208] width 34 height 11
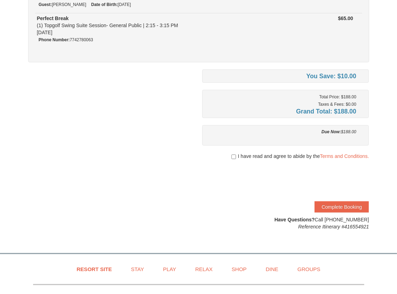
scroll to position [423, 0]
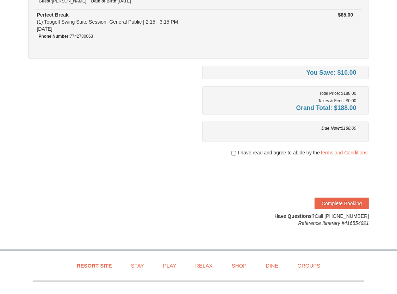
click at [230, 150] on div "I have read and agree to abide by the Terms and Conditions." at bounding box center [285, 152] width 167 height 7
click at [232, 152] on input "checkbox" at bounding box center [234, 153] width 5 height 6
checkbox input "true"
click at [344, 202] on button "Complete Booking" at bounding box center [342, 203] width 54 height 11
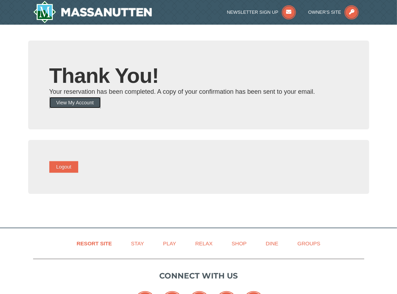
click at [86, 103] on button "View My Account" at bounding box center [74, 102] width 51 height 11
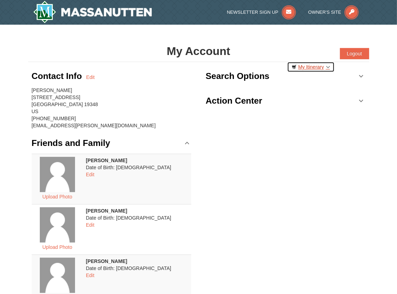
click at [317, 64] on link "My Itinerary" at bounding box center [311, 67] width 48 height 11
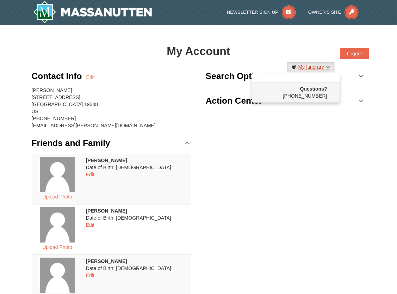
click at [328, 67] on link "My Itinerary" at bounding box center [311, 67] width 48 height 11
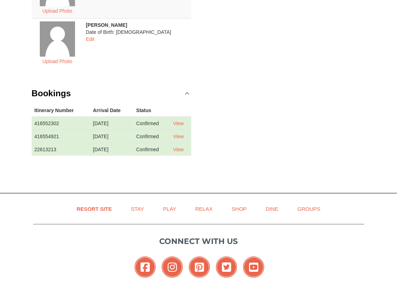
scroll to position [563, 0]
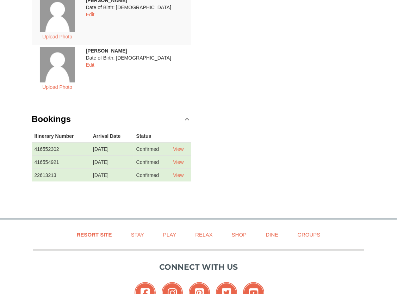
click at [184, 116] on link "Bookings" at bounding box center [112, 119] width 160 height 21
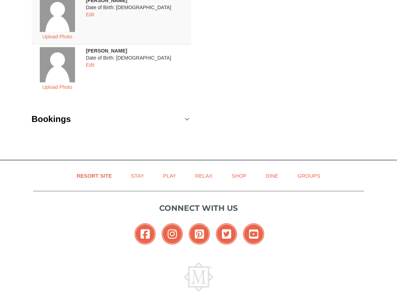
click at [189, 116] on link "Bookings" at bounding box center [112, 119] width 160 height 21
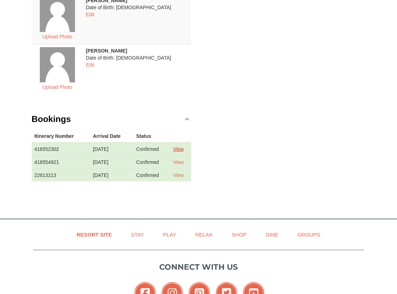
click at [184, 146] on link "View" at bounding box center [178, 149] width 11 height 6
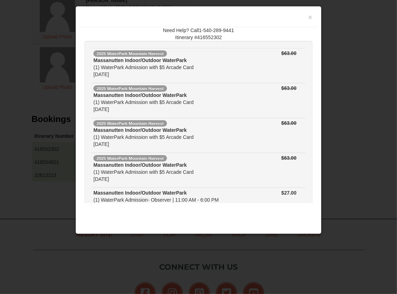
scroll to position [0, 0]
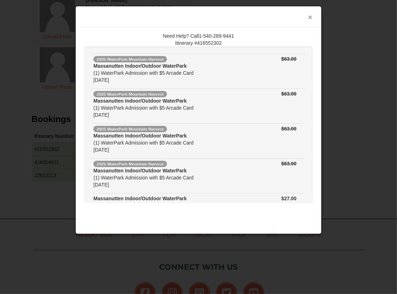
click at [309, 16] on button "×" at bounding box center [310, 17] width 4 height 7
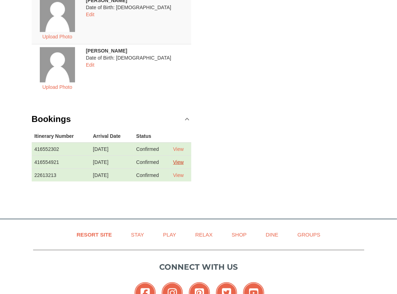
click at [182, 161] on link "View" at bounding box center [178, 162] width 11 height 6
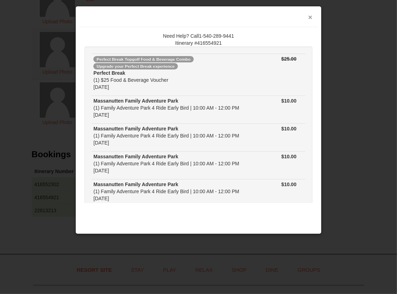
click at [311, 17] on button "×" at bounding box center [310, 17] width 4 height 7
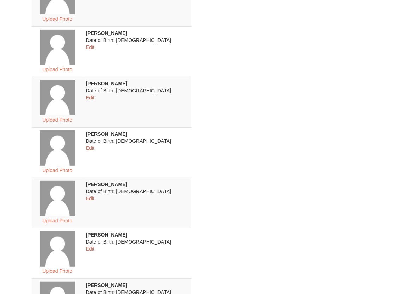
scroll to position [176, 0]
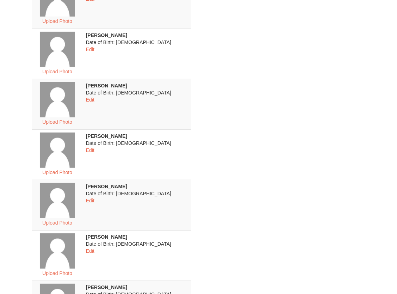
click at [381, 118] on div "× My Account Categories Map List Filter My Itinerary Questions? 1-540-289-9441 …" at bounding box center [198, 224] width 397 height 750
drag, startPoint x: 296, startPoint y: 27, endPoint x: 278, endPoint y: 40, distance: 22.8
click at [281, 38] on div "Contact Info Edit Sue Slezak 123 Gideon Drive Kennett Square, PA 19348 US (774)…" at bounding box center [198, 235] width 341 height 697
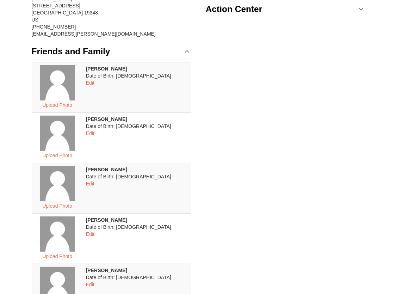
scroll to position [0, 0]
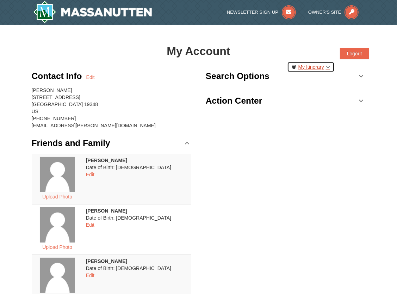
click at [308, 69] on link "My Itinerary" at bounding box center [311, 67] width 48 height 11
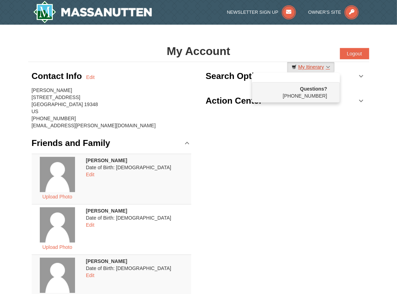
click at [323, 66] on link "My Itinerary" at bounding box center [311, 67] width 48 height 11
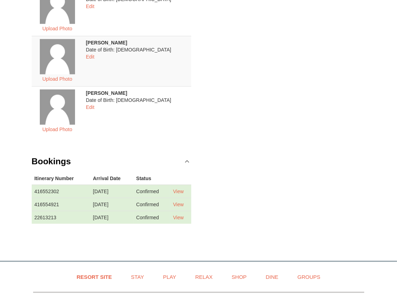
scroll to position [529, 0]
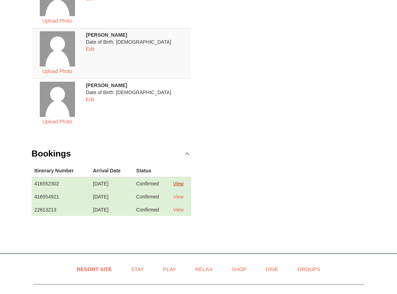
click at [180, 181] on link "View" at bounding box center [178, 184] width 11 height 6
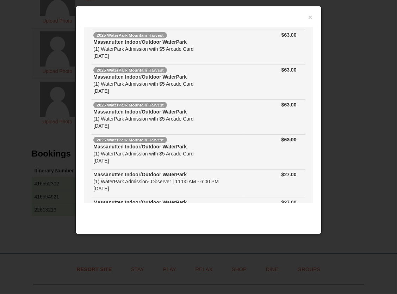
scroll to position [19, 0]
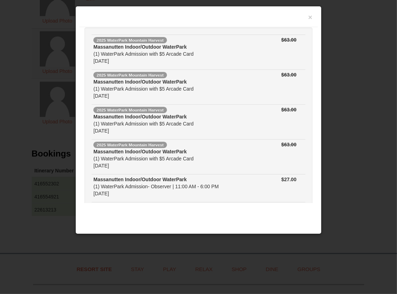
drag, startPoint x: 320, startPoint y: 229, endPoint x: 321, endPoint y: 233, distance: 4.1
click at [321, 233] on div "× Need Help? Call1-540-289-9441 Itinerary #416552302 2025 WaterPark Mountain Ha…" at bounding box center [198, 120] width 246 height 228
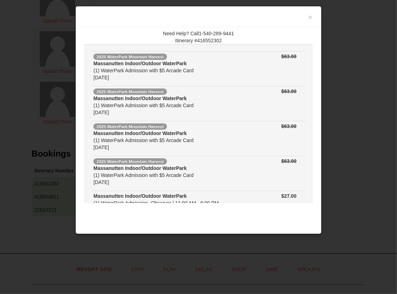
scroll to position [0, 0]
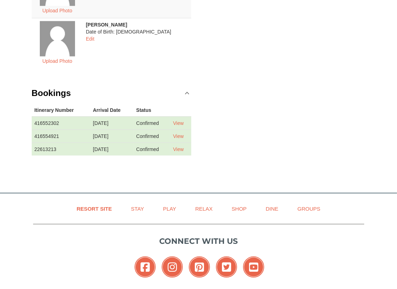
scroll to position [634, 0]
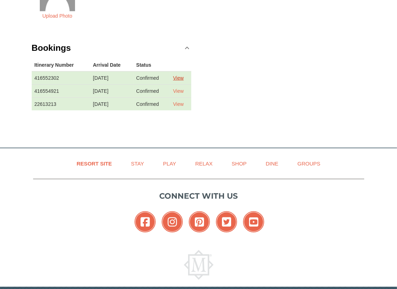
click at [184, 76] on link "View" at bounding box center [178, 78] width 11 height 6
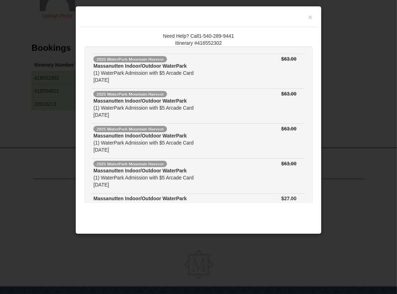
scroll to position [83, 0]
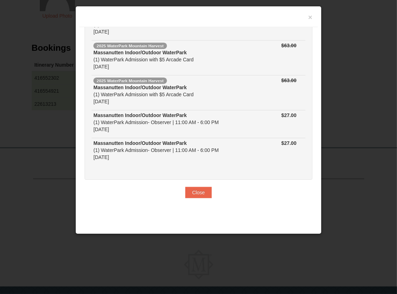
drag, startPoint x: 161, startPoint y: 33, endPoint x: 300, endPoint y: 165, distance: 191.5
click at [300, 165] on div "Need Help? Call1-540-289-9441 Itinerary #416552302 2025 WaterPark Mountain Harv…" at bounding box center [198, 115] width 238 height 176
copy div "Need Help? Call1-540-289-9441 Itinerary #416552302"
click at [195, 196] on button "Close" at bounding box center [198, 192] width 27 height 11
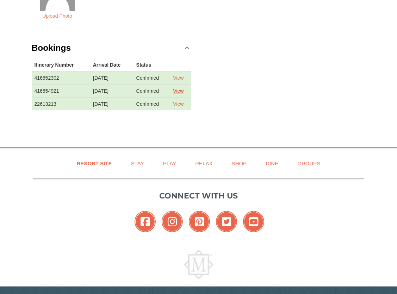
click at [176, 88] on link "View" at bounding box center [178, 91] width 11 height 6
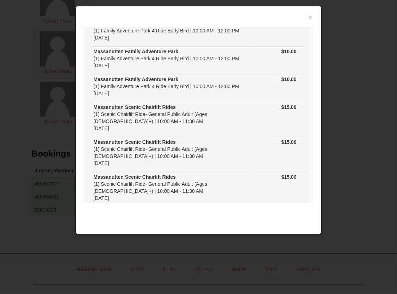
scroll to position [243, 0]
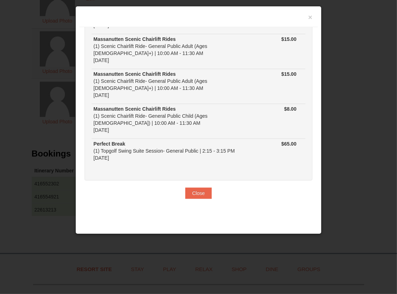
drag, startPoint x: 161, startPoint y: 35, endPoint x: 283, endPoint y: 163, distance: 177.2
click at [283, 163] on div "Need Help? Call1-540-289-9441 Itinerary #416554921 Perfect Break Topgolf Food &…" at bounding box center [198, 115] width 238 height 176
copy div "Need Help? Call1-540-289-9441 Itinerary #416554921 Perfect Break Topgolf Food &…"
